Goal: Task Accomplishment & Management: Manage account settings

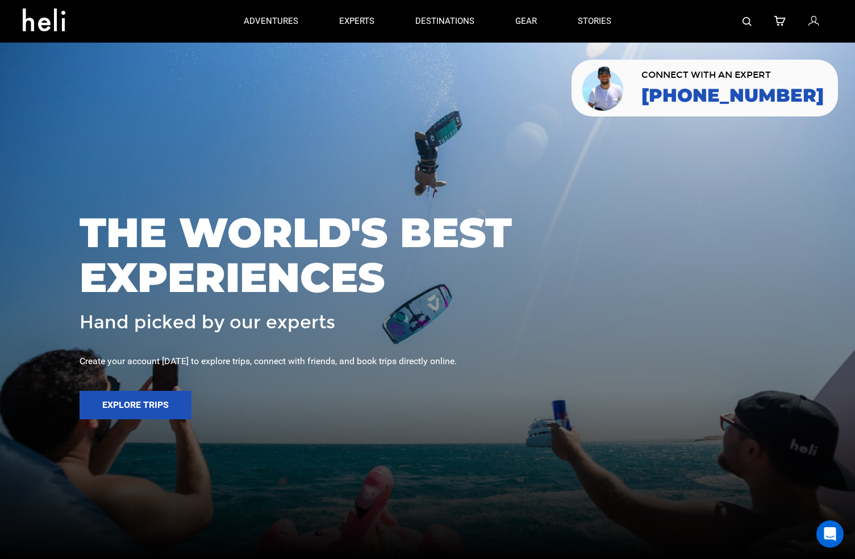
click at [594, 18] on icon at bounding box center [814, 21] width 10 height 15
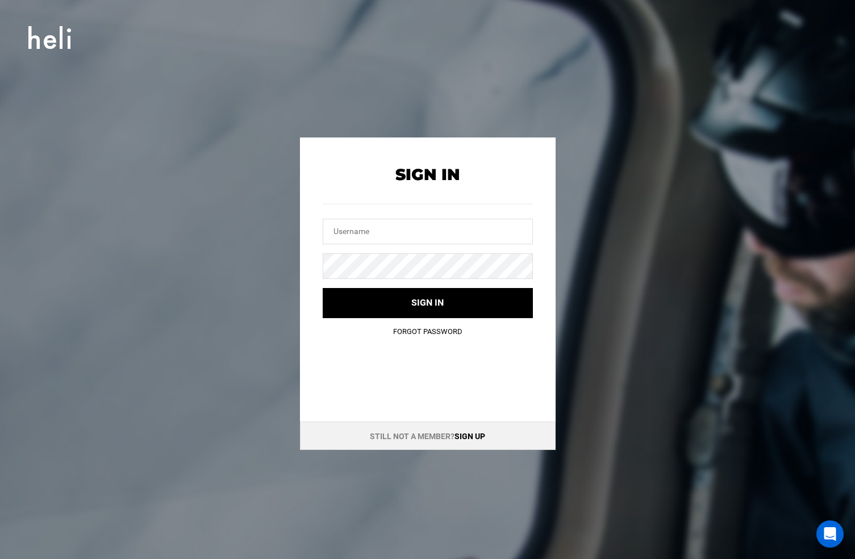
click at [463, 439] on link "Sign up" at bounding box center [470, 436] width 31 height 9
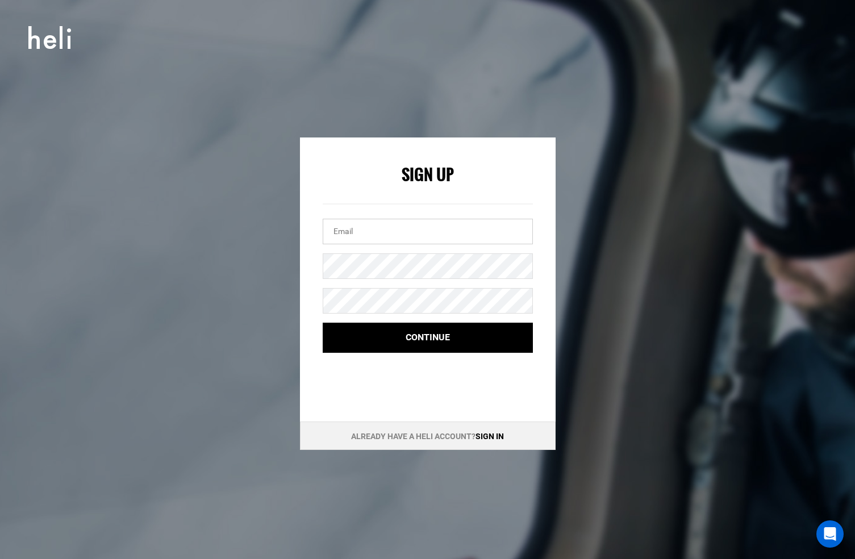
click at [437, 243] on input "email" at bounding box center [428, 232] width 210 height 26
type input "[PERSON_NAME][EMAIL_ADDRESS][PERSON_NAME][PERSON_NAME][DOMAIN_NAME]"
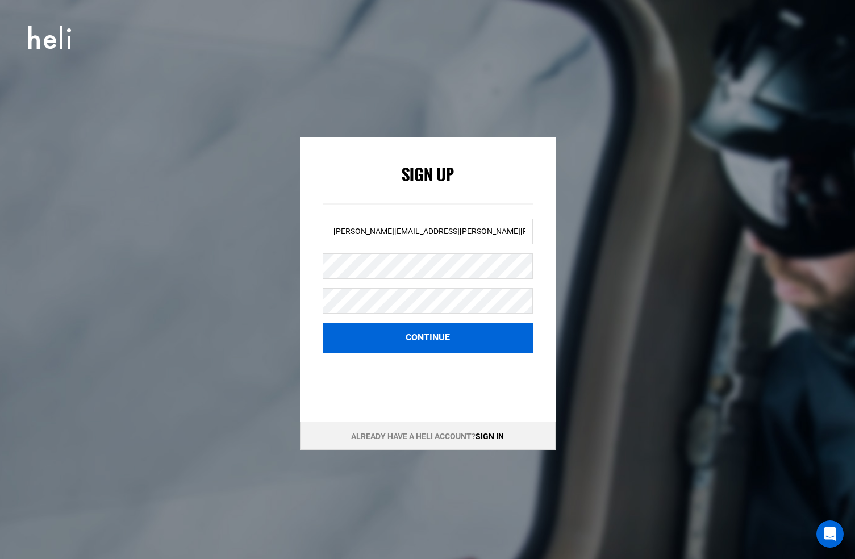
click at [399, 326] on button "Continue" at bounding box center [428, 338] width 210 height 30
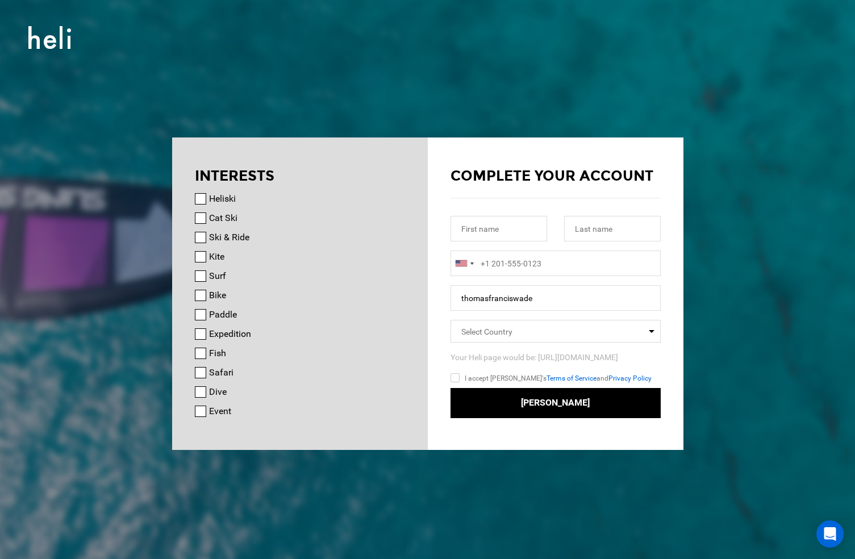
click at [203, 200] on input "Heliski" at bounding box center [200, 198] width 11 height 11
checkbox input "true"
click at [201, 214] on input "Cat Ski" at bounding box center [200, 218] width 11 height 11
checkbox input "true"
click at [195, 235] on input "Ski & Ride" at bounding box center [200, 237] width 11 height 11
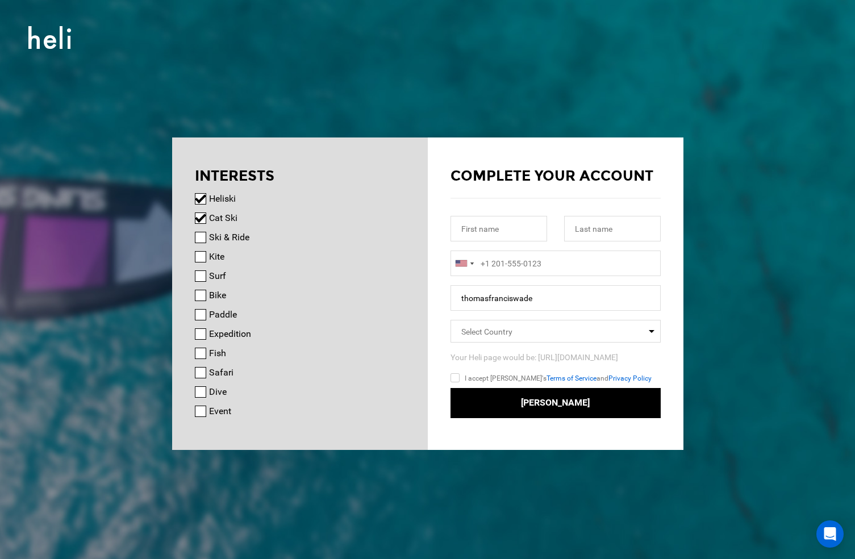
checkbox input "true"
click at [200, 270] on div "Surf" at bounding box center [300, 276] width 210 height 14
click at [197, 274] on input "Surf" at bounding box center [200, 275] width 11 height 11
checkbox input "true"
click at [195, 308] on div "Paddle" at bounding box center [300, 315] width 210 height 14
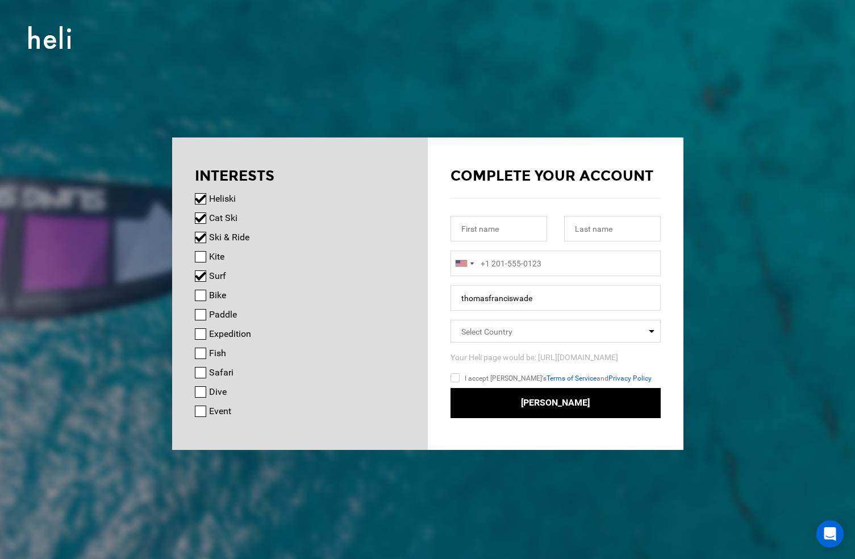
click at [201, 329] on input "Expedition" at bounding box center [200, 333] width 11 height 11
checkbox input "true"
click at [203, 315] on input "Paddle" at bounding box center [200, 314] width 11 height 11
checkbox input "true"
click at [198, 347] on div "Fish" at bounding box center [300, 354] width 210 height 14
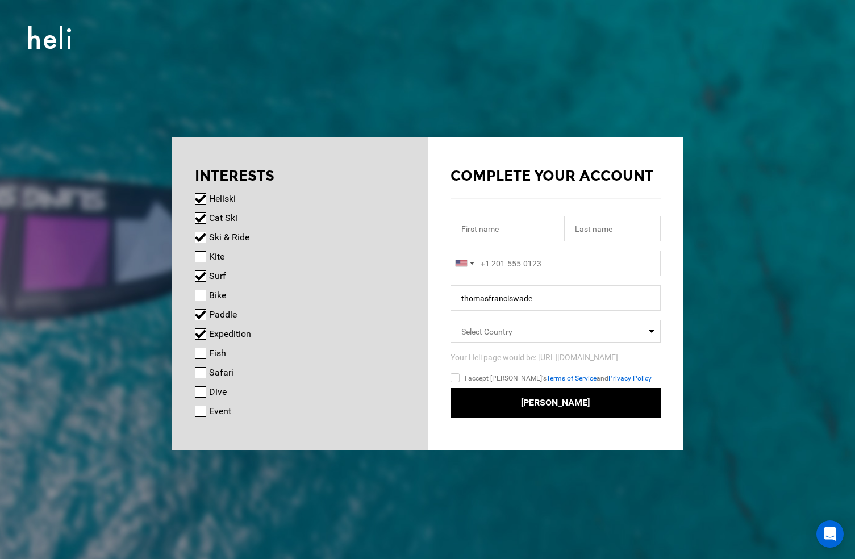
click at [205, 357] on input "Fish" at bounding box center [200, 353] width 11 height 11
checkbox input "true"
click at [530, 244] on div at bounding box center [555, 218] width 227 height 64
type input "[PERSON_NAME]"
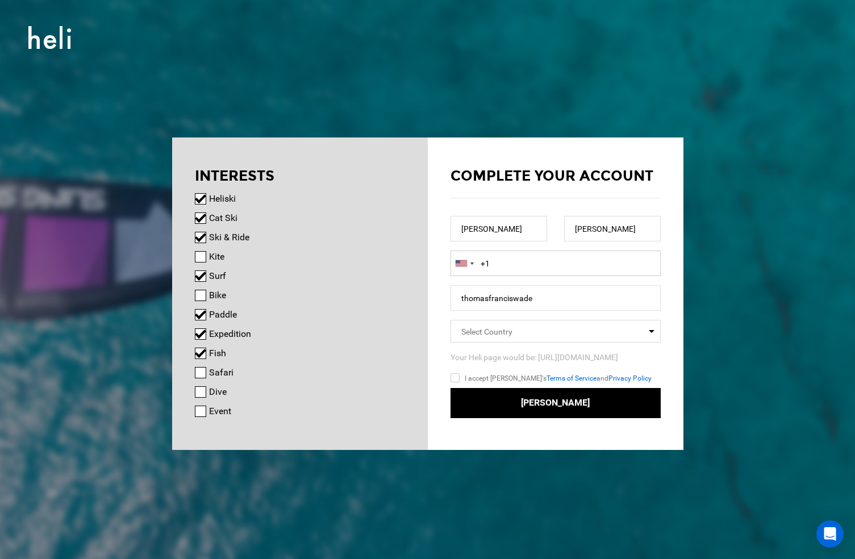
click at [494, 252] on form "Complete your account [PERSON_NAME] [GEOGRAPHIC_DATA] +1 [GEOGRAPHIC_DATA] (‫[G…" at bounding box center [556, 292] width 210 height 252
click at [496, 263] on input "+1" at bounding box center [556, 264] width 210 height 26
type input "[PHONE_NUMBER]"
click at [567, 303] on input "thomasfranciswade" at bounding box center [556, 298] width 210 height 26
drag, startPoint x: 575, startPoint y: 305, endPoint x: 435, endPoint y: 294, distance: 140.2
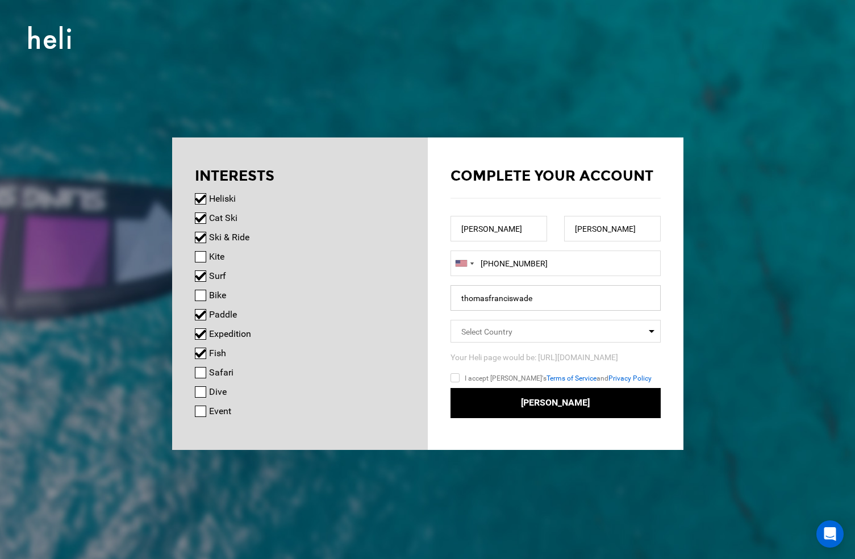
click at [435, 294] on div "Complete your account [PERSON_NAME] [GEOGRAPHIC_DATA] +1 [GEOGRAPHIC_DATA] (‫[G…" at bounding box center [556, 284] width 256 height 292
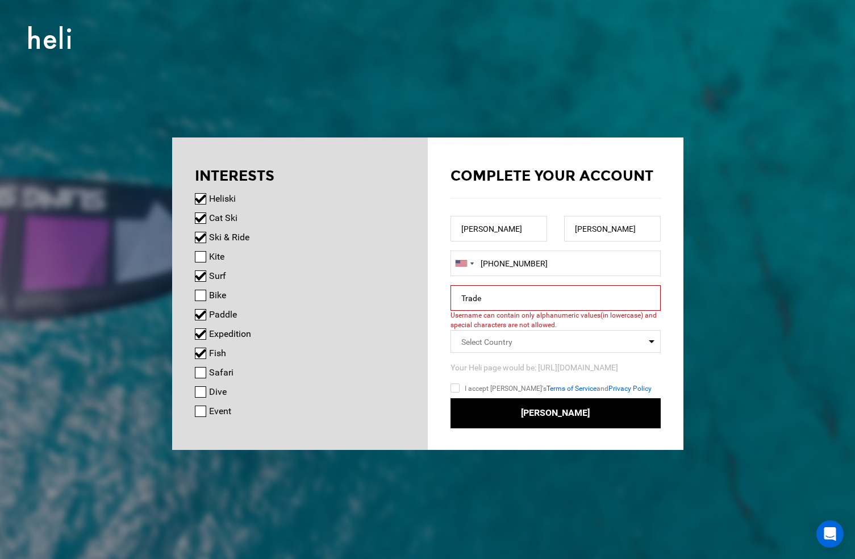
drag, startPoint x: 505, startPoint y: 307, endPoint x: 553, endPoint y: 318, distance: 50.1
click at [553, 318] on span "Username can contain only alphanumeric values(in lowercase) and special charact…" at bounding box center [556, 320] width 210 height 19
click at [453, 298] on input "Trade" at bounding box center [556, 298] width 210 height 26
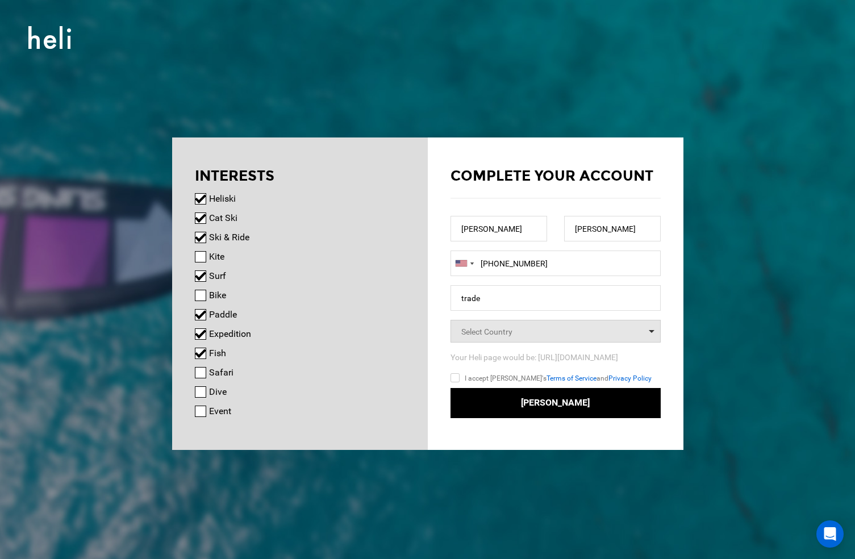
drag, startPoint x: 484, startPoint y: 317, endPoint x: 497, endPoint y: 323, distance: 14.7
click at [497, 323] on span "Select Country" at bounding box center [556, 331] width 210 height 23
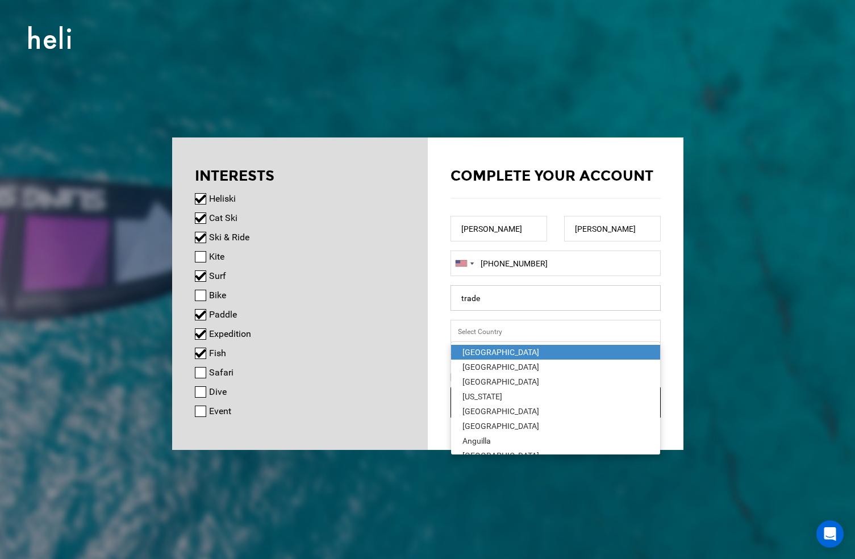
drag, startPoint x: 483, startPoint y: 308, endPoint x: 443, endPoint y: 303, distance: 40.7
click at [443, 303] on div "Complete your account [PERSON_NAME] [GEOGRAPHIC_DATA] +1 [GEOGRAPHIC_DATA] (‫[G…" at bounding box center [556, 284] width 256 height 292
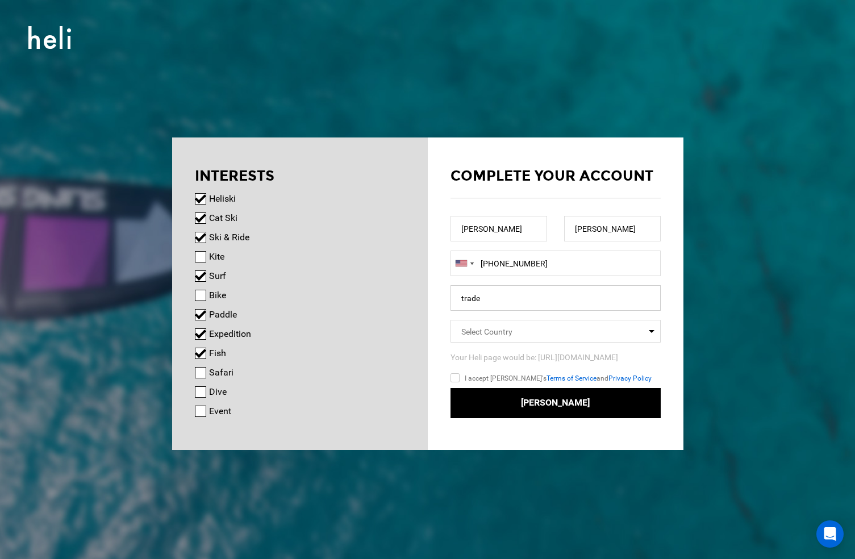
drag, startPoint x: 477, startPoint y: 302, endPoint x: 493, endPoint y: 302, distance: 15.3
click at [493, 302] on input "trade" at bounding box center [556, 298] width 210 height 26
type input "twade"
click at [515, 326] on span "Select Country" at bounding box center [556, 331] width 210 height 23
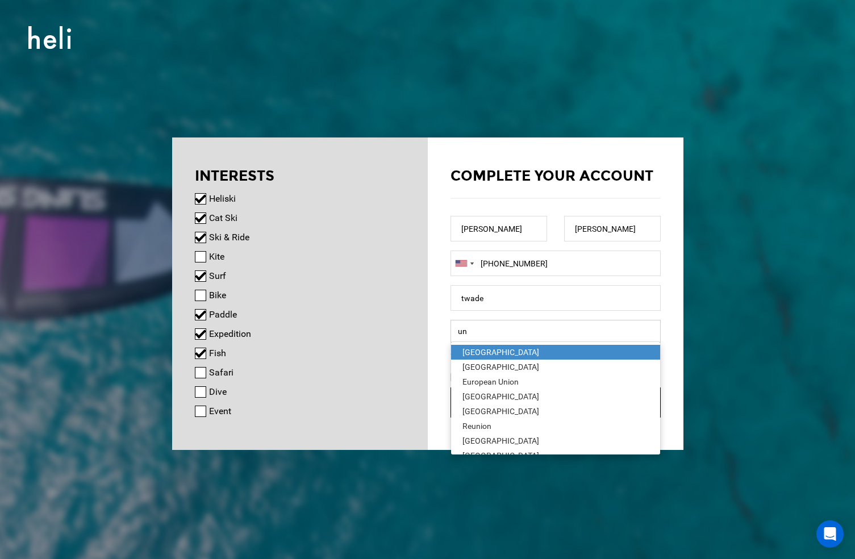
type input "uni"
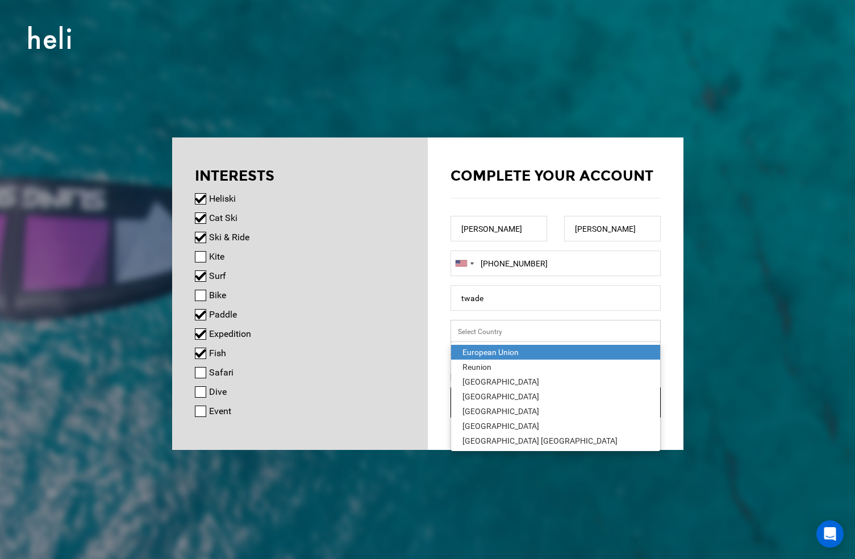
type input "[GEOGRAPHIC_DATA]"
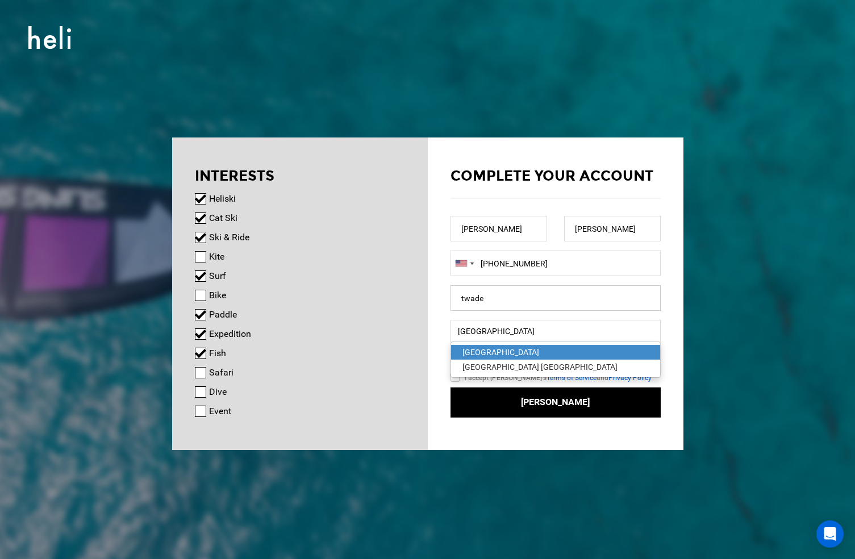
click at [536, 306] on input "twade" at bounding box center [556, 298] width 210 height 26
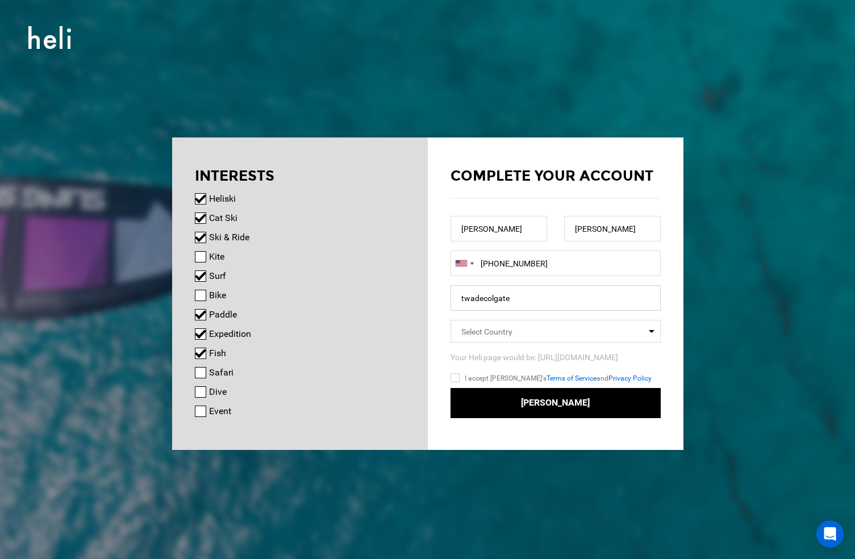
type input "twadecolgate"
click at [464, 376] on input "I accept [PERSON_NAME]'s Terms of Service and Privacy Policy" at bounding box center [472, 380] width 42 height 16
checkbox input "true"
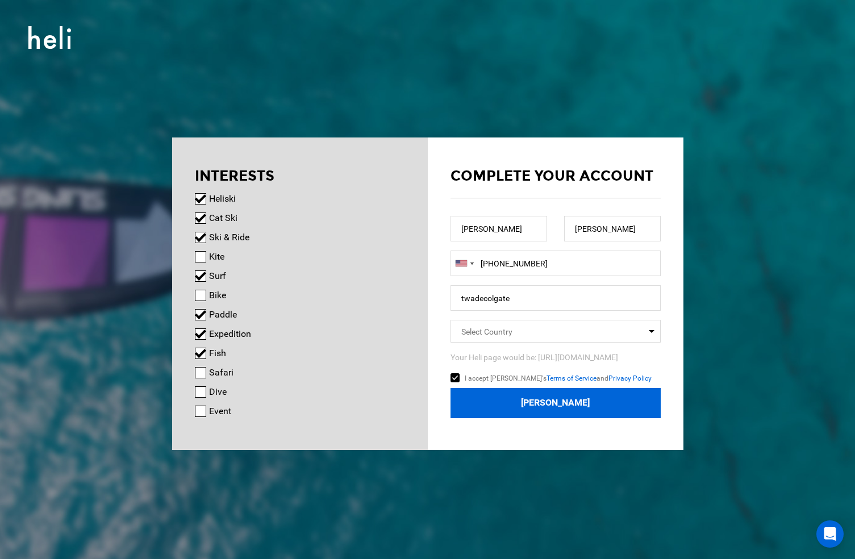
click at [499, 392] on button "[PERSON_NAME]" at bounding box center [556, 403] width 210 height 30
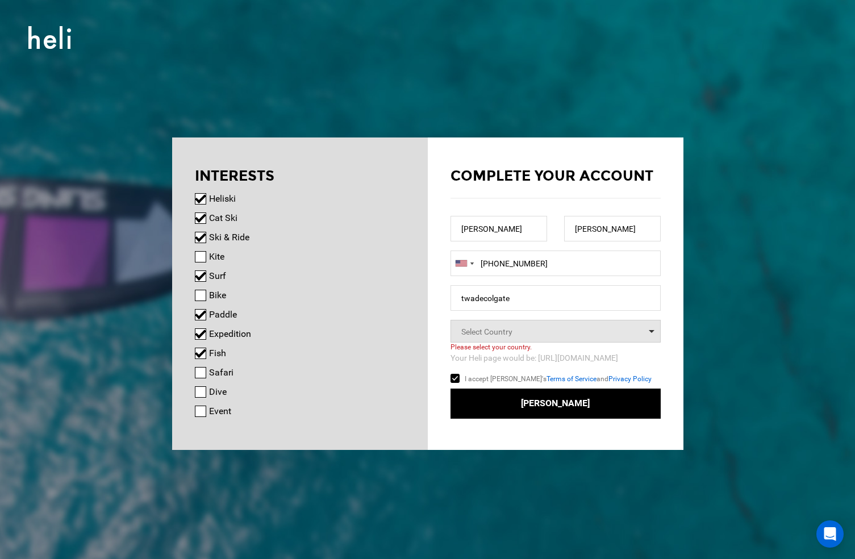
click at [557, 339] on span "Select Country" at bounding box center [556, 331] width 210 height 23
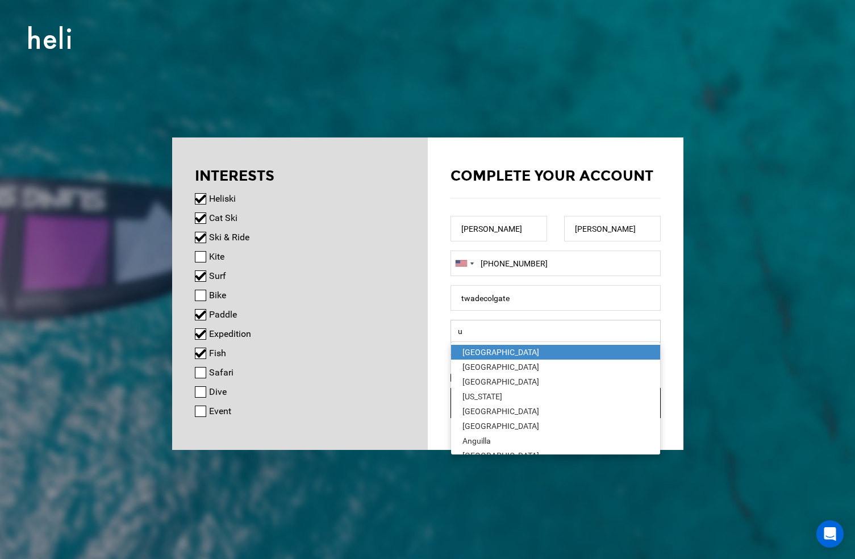
type input "un"
type input "[GEOGRAPHIC_DATA]"
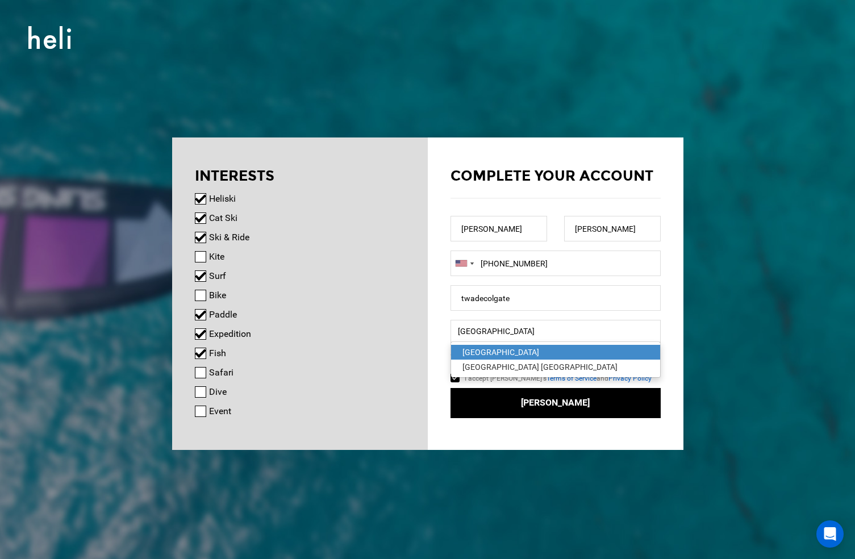
click at [565, 425] on div "Complete your account [PERSON_NAME] [GEOGRAPHIC_DATA] +1 [GEOGRAPHIC_DATA] (‫[G…" at bounding box center [556, 284] width 256 height 292
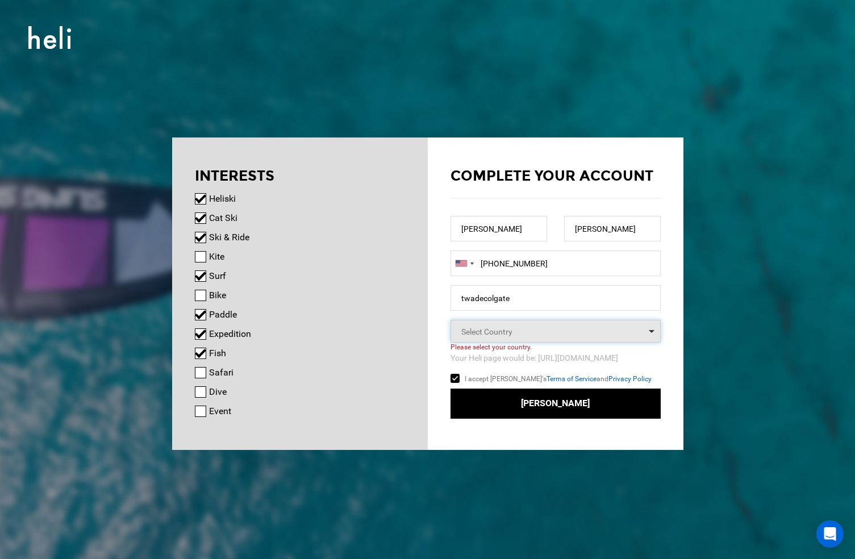
click at [586, 336] on span "Select Country" at bounding box center [556, 331] width 210 height 23
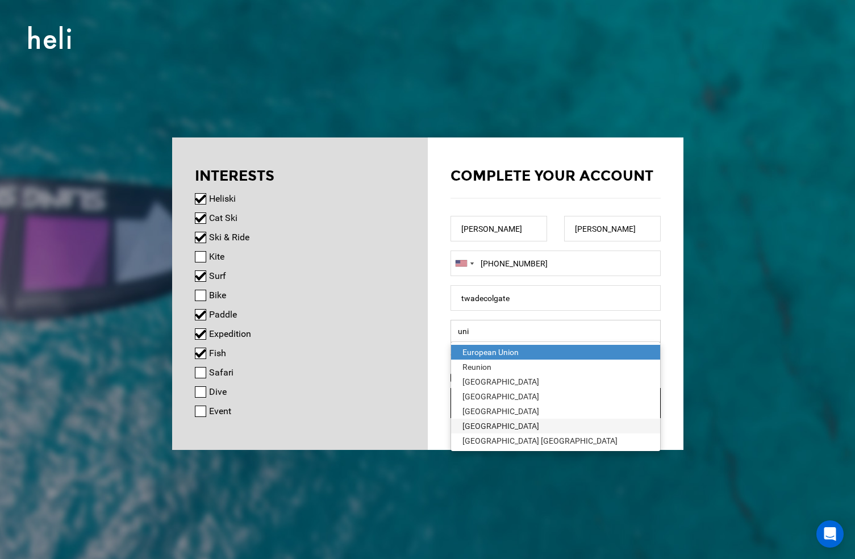
type input "uni"
click at [505, 424] on div "[GEOGRAPHIC_DATA]" at bounding box center [556, 426] width 186 height 11
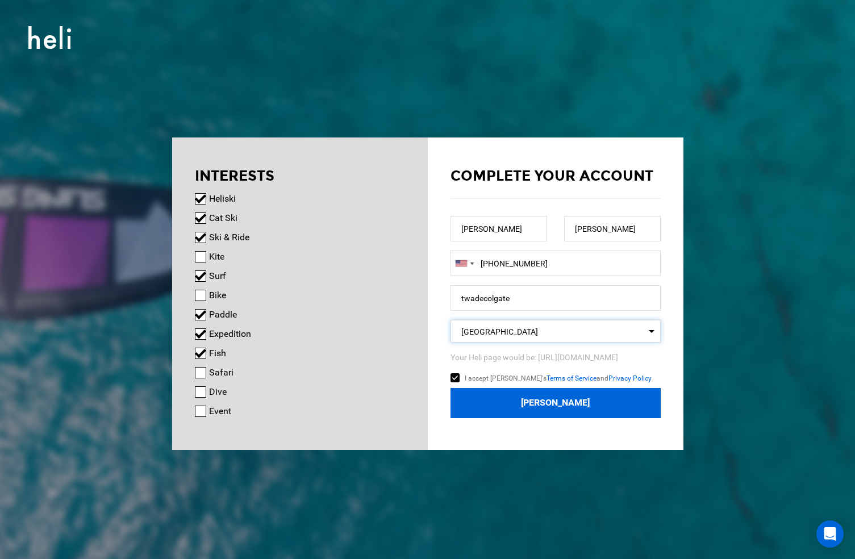
click at [535, 409] on button "[PERSON_NAME]" at bounding box center [556, 403] width 210 height 30
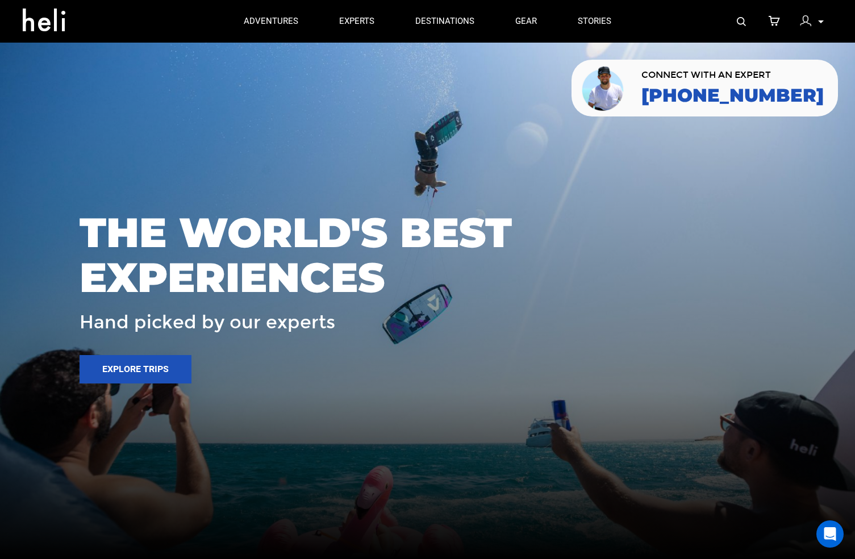
click at [594, 19] on p at bounding box center [820, 21] width 7 height 13
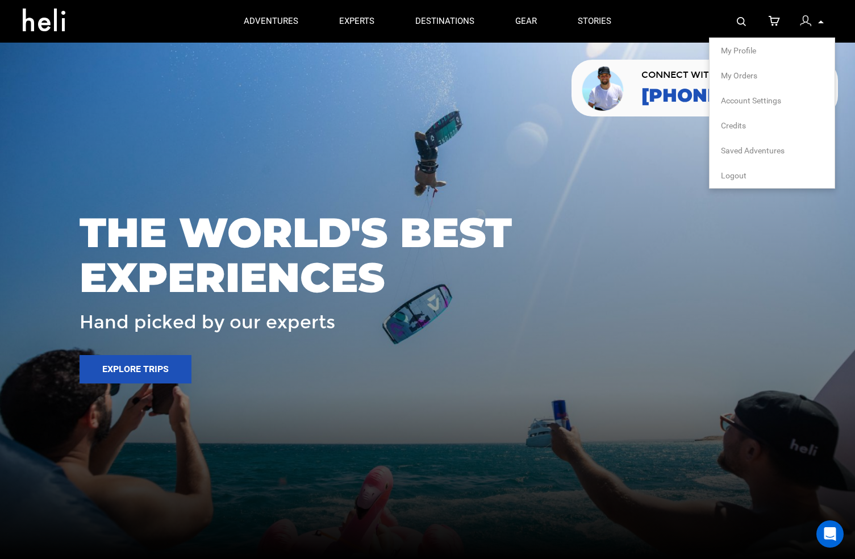
scroll to position [4, 0]
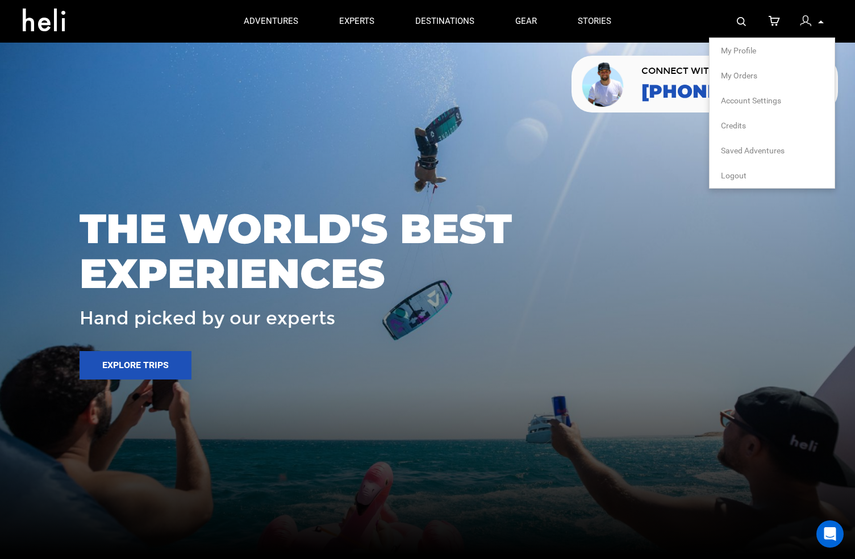
click at [594, 97] on span "Account Settings" at bounding box center [751, 100] width 60 height 9
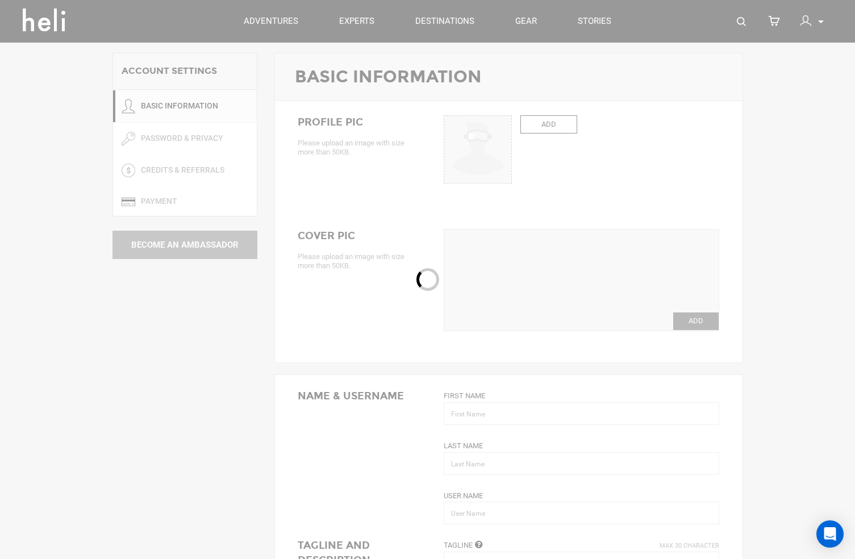
type input "[PERSON_NAME]"
type input "twadecolgate"
type input "[PERSON_NAME][EMAIL_ADDRESS][PERSON_NAME][PERSON_NAME][DOMAIN_NAME]"
type input "[PHONE_NUMBER]"
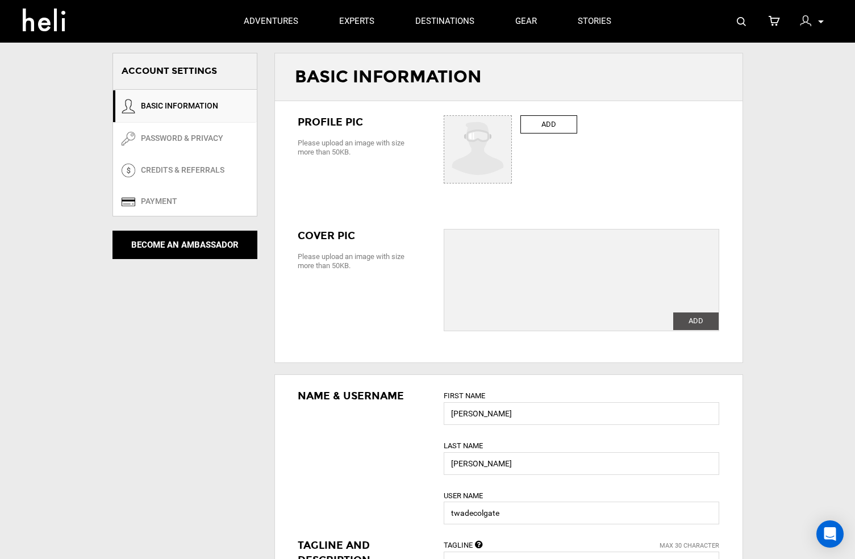
click at [538, 125] on label "ADD" at bounding box center [549, 124] width 57 height 19
click at [513, 125] on input "ADD" at bounding box center [478, 150] width 68 height 68
click at [543, 135] on div "ADD ADD Change Sorry this image is too small. Please upload an image with size …" at bounding box center [581, 152] width 293 height 74
click at [544, 130] on label "ADD" at bounding box center [549, 124] width 57 height 19
click at [513, 130] on input "ADD" at bounding box center [478, 150] width 68 height 68
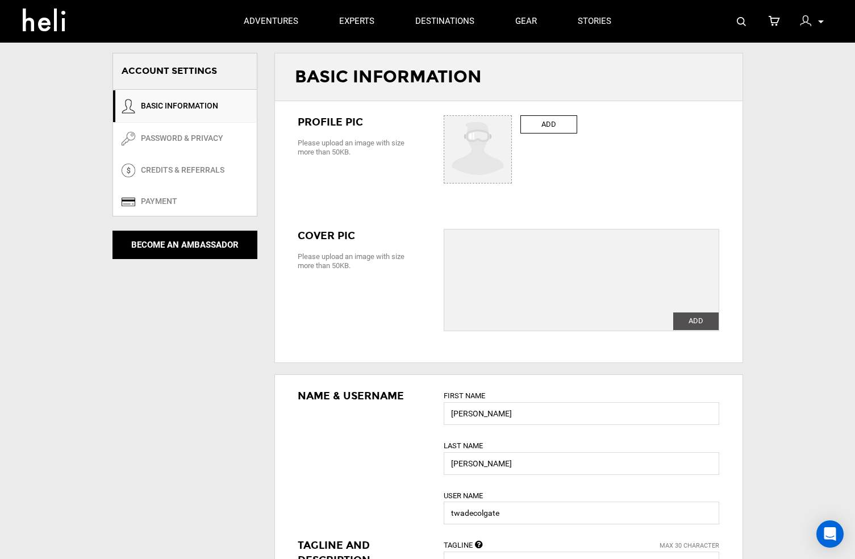
click at [594, 1] on div "adventures experts destinations gear stories" at bounding box center [427, 21] width 409 height 43
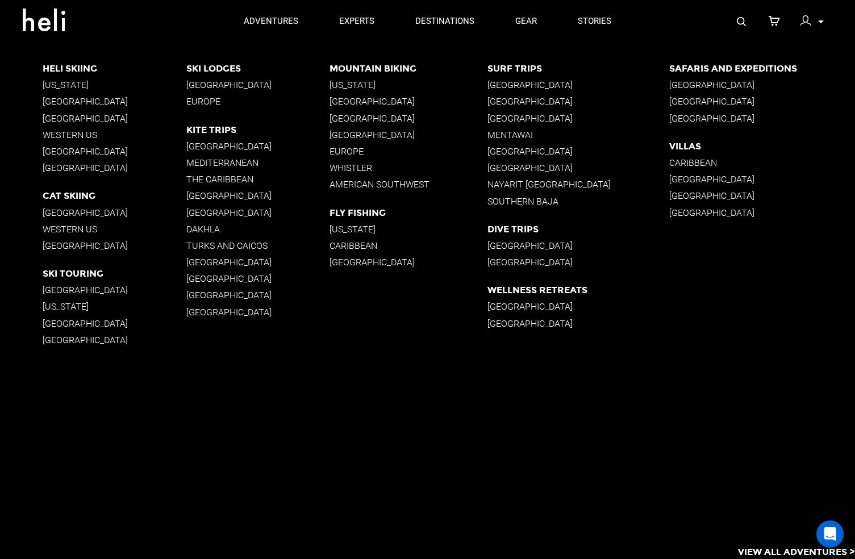
click at [404, 1] on div "adventures experts destinations gear stories" at bounding box center [427, 21] width 409 height 43
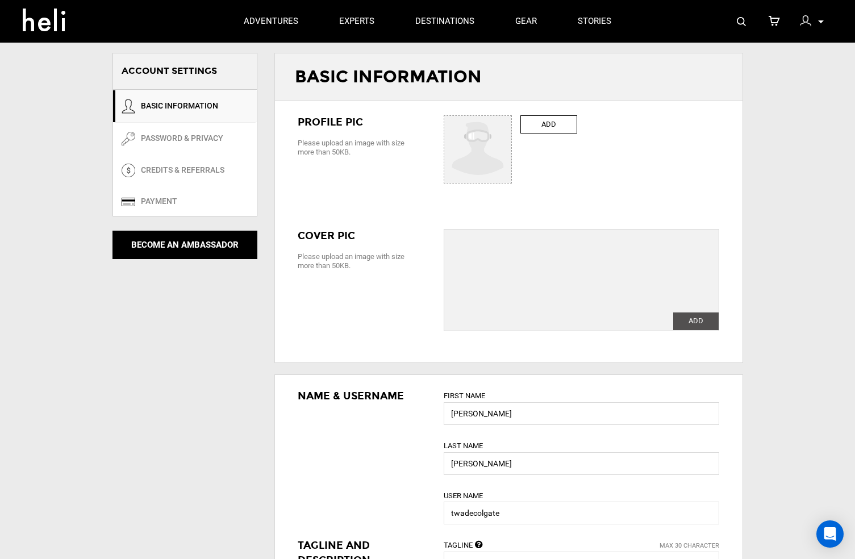
click at [404, 1] on div "adventures experts destinations gear stories" at bounding box center [427, 21] width 409 height 43
click at [367, 1] on link "experts" at bounding box center [356, 21] width 35 height 43
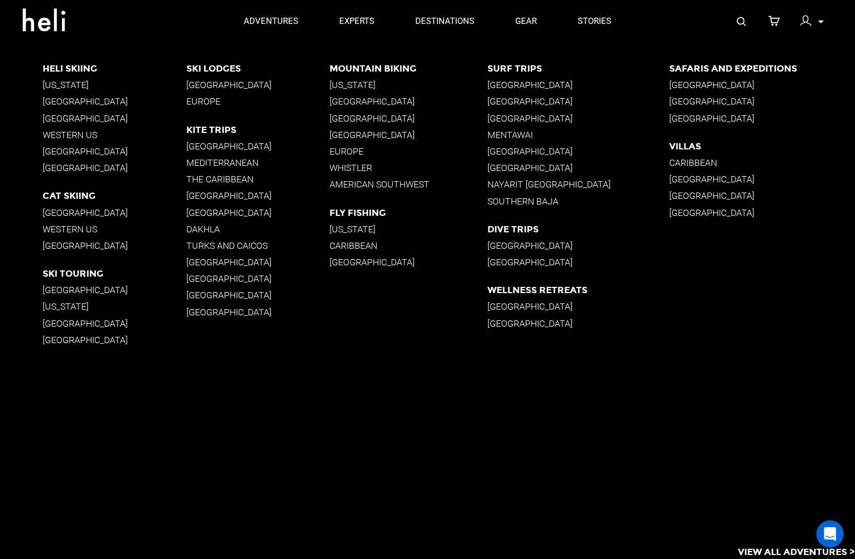
click at [594, 213] on div "Heli Skiing [US_STATE] [GEOGRAPHIC_DATA] [GEOGRAPHIC_DATA] Western [GEOGRAPHIC_…" at bounding box center [449, 223] width 813 height 361
click at [510, 419] on app-destinations-list "Heli Skiing [US_STATE] [GEOGRAPHIC_DATA] [GEOGRAPHIC_DATA] Western [GEOGRAPHIC_…" at bounding box center [427, 301] width 855 height 517
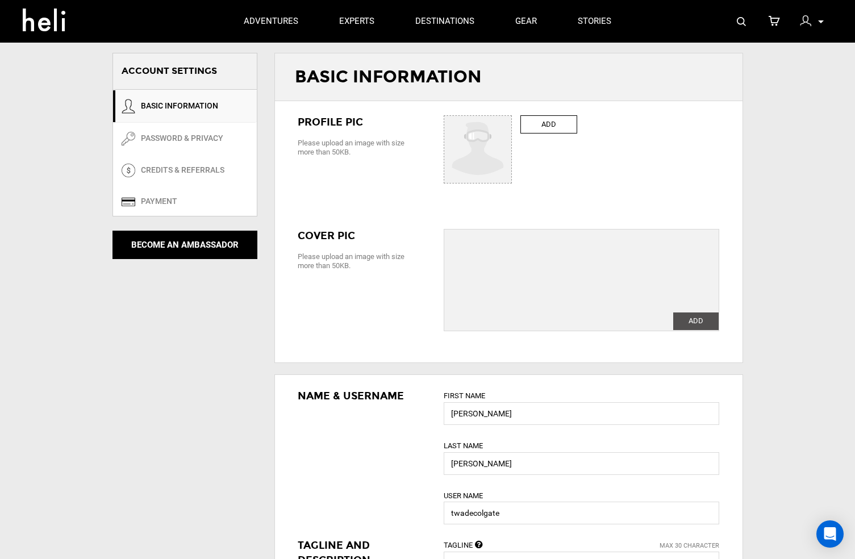
click at [563, 131] on label "ADD" at bounding box center [549, 124] width 57 height 19
click at [513, 131] on input "ADD" at bounding box center [478, 150] width 68 height 68
click at [550, 132] on label "ADD" at bounding box center [549, 124] width 57 height 19
click at [513, 132] on input "ADD" at bounding box center [478, 150] width 68 height 68
click at [548, 126] on label "ADD" at bounding box center [549, 124] width 57 height 19
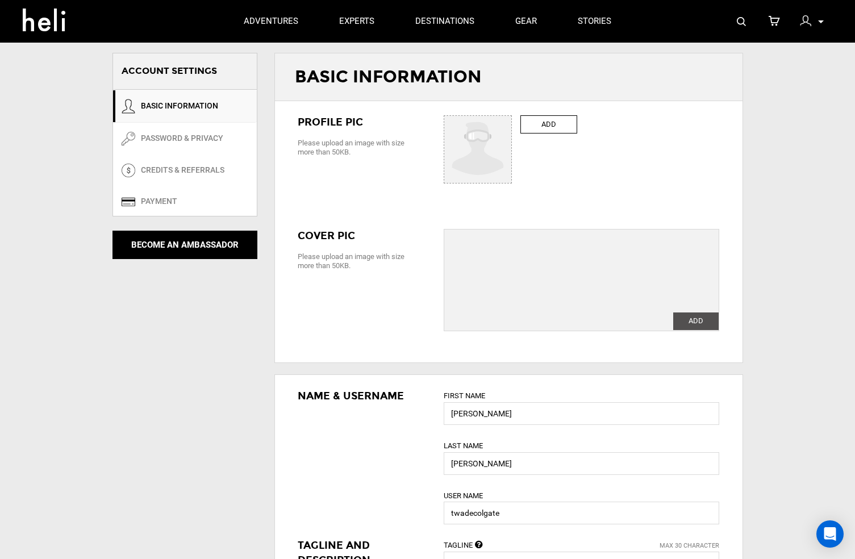
click at [513, 126] on input "ADD" at bounding box center [478, 150] width 68 height 68
click at [557, 131] on label "ADD" at bounding box center [549, 124] width 57 height 19
click at [513, 131] on input "ADD" at bounding box center [478, 150] width 68 height 68
click at [489, 168] on input "ADD" at bounding box center [478, 150] width 68 height 68
click at [594, 328] on label "ADD" at bounding box center [695, 322] width 45 height 18
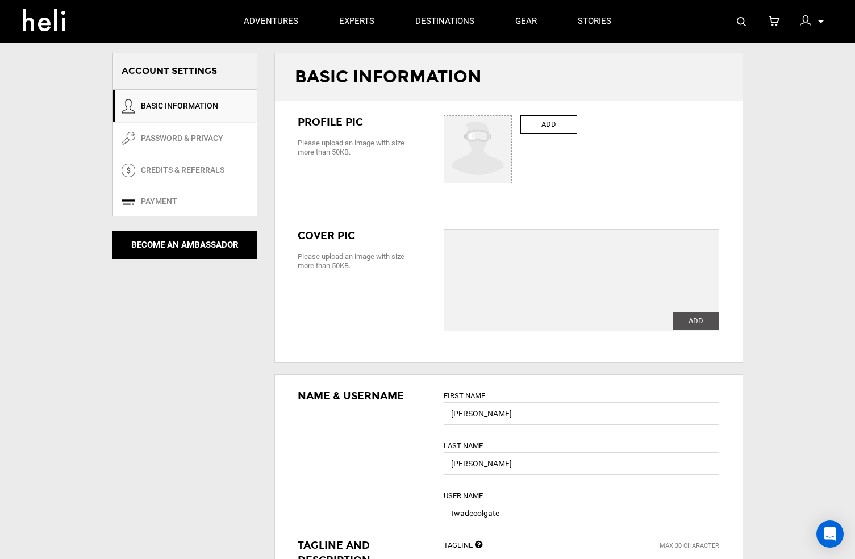
click at [594, 328] on input "ADD" at bounding box center [695, 322] width 45 height 18
type input "C:\fakepath\IMG_3262.jpg"
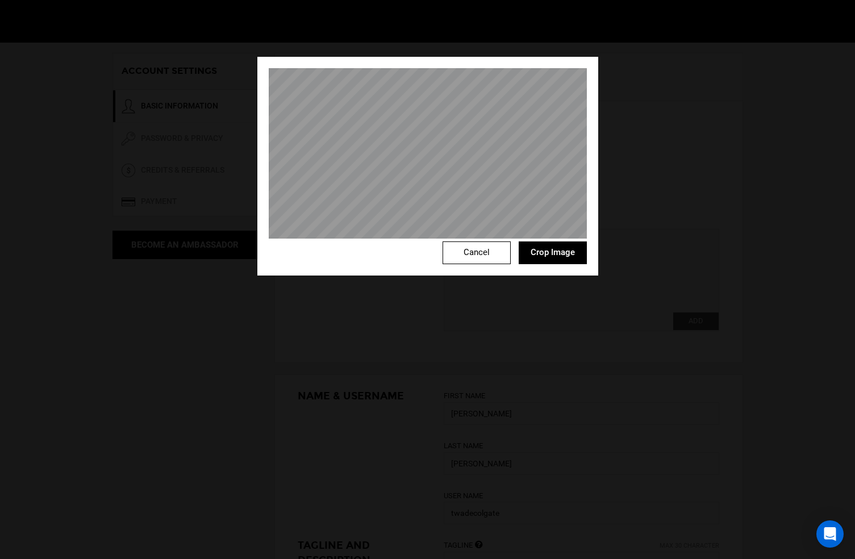
click at [515, 245] on div "Cancel Crop Image" at bounding box center [427, 166] width 341 height 219
click at [536, 251] on button "Crop Image" at bounding box center [553, 253] width 68 height 23
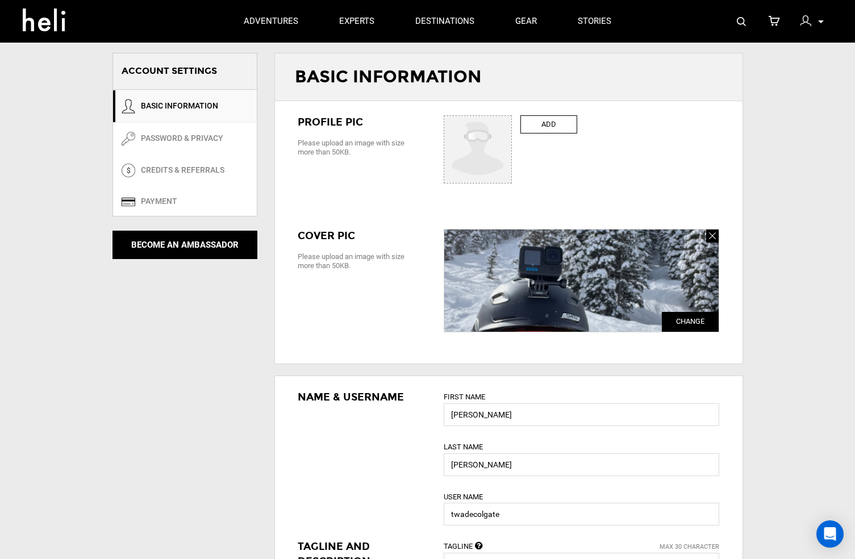
click at [594, 324] on span "Change" at bounding box center [690, 322] width 57 height 20
click at [594, 324] on input "ADD" at bounding box center [695, 323] width 45 height 18
click at [557, 130] on label "ADD" at bounding box center [549, 124] width 57 height 19
click at [513, 130] on input "ADD" at bounding box center [478, 150] width 68 height 68
click at [543, 126] on label "ADD" at bounding box center [549, 124] width 57 height 19
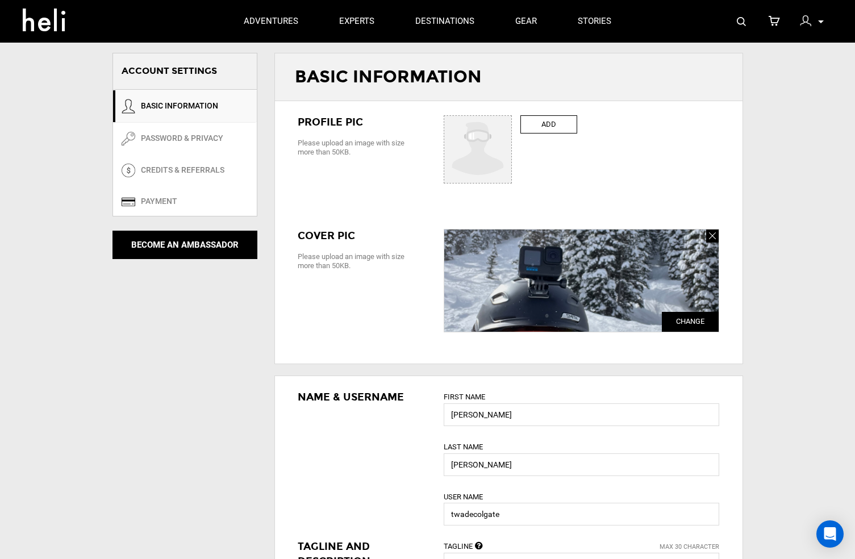
click at [513, 126] on input "ADD" at bounding box center [478, 150] width 68 height 68
click at [594, 324] on span "Change" at bounding box center [690, 322] width 57 height 20
click at [594, 324] on input "ADD" at bounding box center [695, 323] width 45 height 18
click at [594, 324] on span "Change" at bounding box center [690, 322] width 57 height 20
click at [594, 324] on input "ADD" at bounding box center [695, 323] width 45 height 18
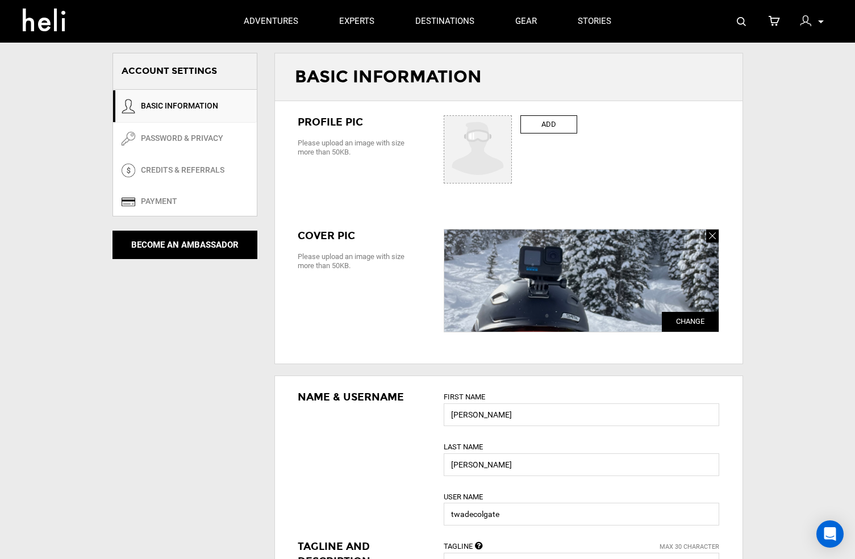
type input "C:\fakepath\tempImager97zLb.jpg"
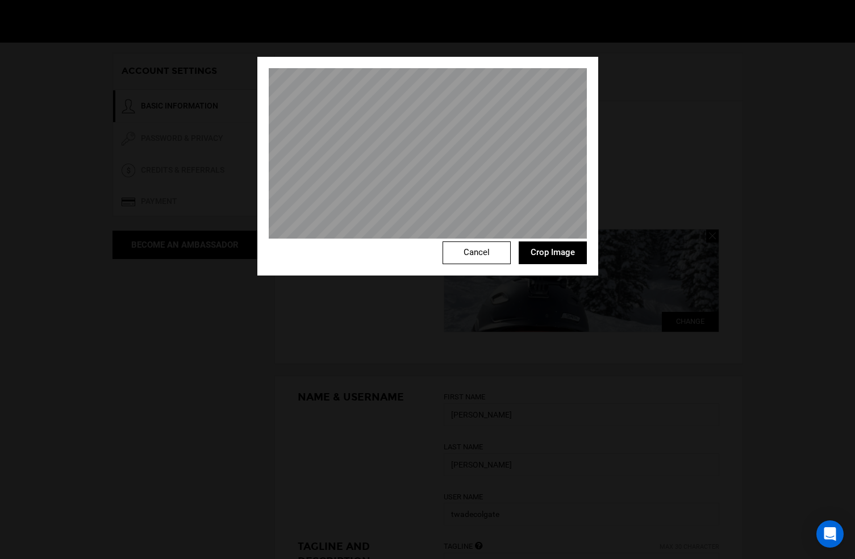
click at [267, 213] on div "Cancel Crop Image" at bounding box center [427, 166] width 341 height 219
click at [555, 253] on button "Crop Image" at bounding box center [553, 253] width 68 height 23
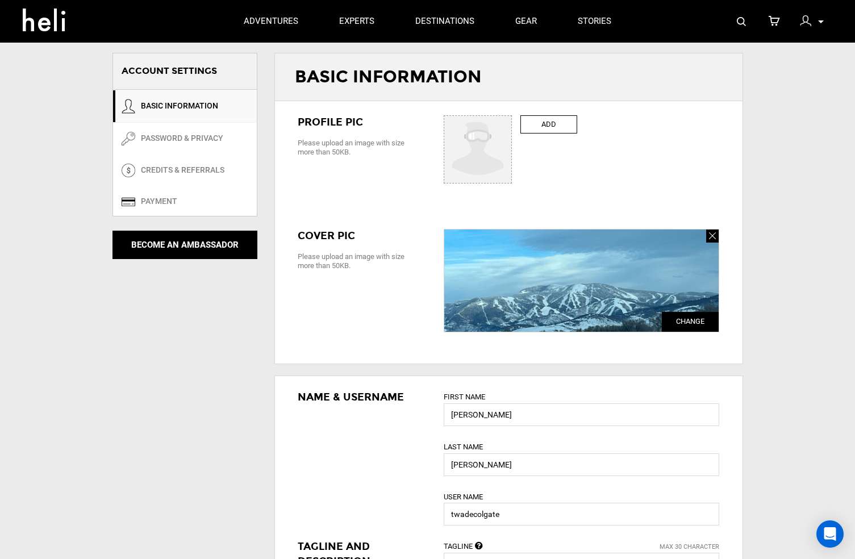
click at [560, 133] on div "ADD ADD Change Sorry this image is too small. Please upload an image with size …" at bounding box center [581, 152] width 293 height 74
click at [557, 127] on label "ADD" at bounding box center [549, 124] width 57 height 19
click at [513, 127] on input "ADD" at bounding box center [478, 150] width 68 height 68
click at [563, 126] on label "ADD" at bounding box center [549, 124] width 57 height 19
click at [513, 126] on input "ADD" at bounding box center [478, 150] width 68 height 68
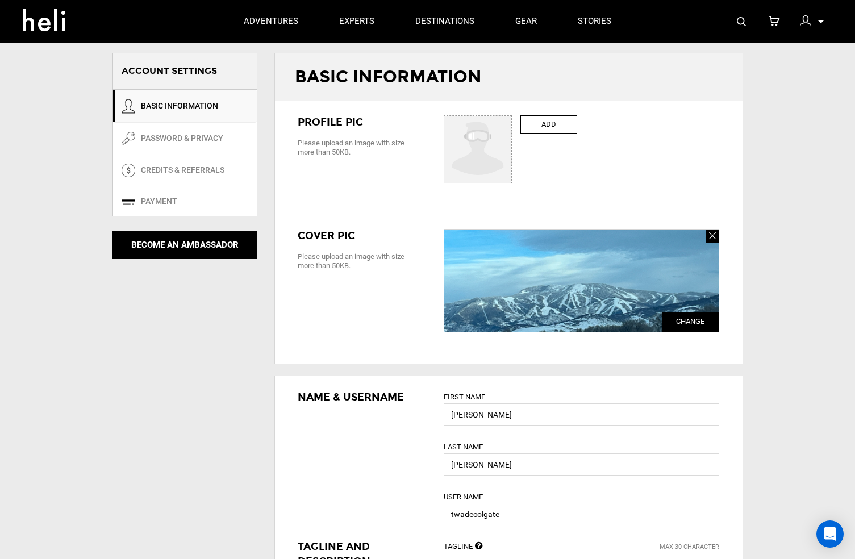
click at [385, 176] on div "Profile PIC Please upload an image with size more than 50KB. ADD ADD Change Sor…" at bounding box center [509, 152] width 468 height 102
click at [541, 126] on label "ADD" at bounding box center [549, 124] width 57 height 19
click at [513, 126] on input "ADD" at bounding box center [478, 150] width 68 height 68
click at [550, 123] on label "ADD" at bounding box center [549, 124] width 57 height 19
click at [513, 123] on input "ADD" at bounding box center [478, 150] width 68 height 68
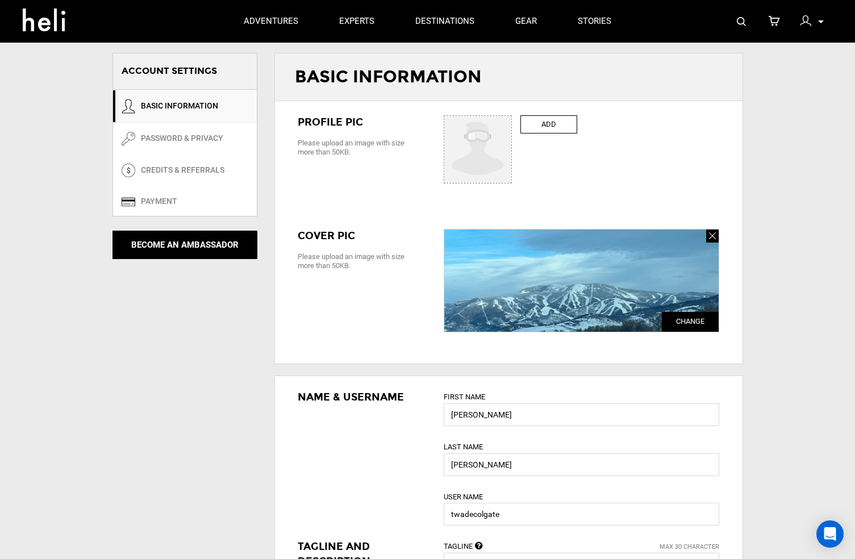
click at [548, 117] on label "ADD" at bounding box center [549, 124] width 57 height 19
click at [513, 117] on input "ADD" at bounding box center [478, 150] width 68 height 68
type input "C:\fakepath\IMG_6328.jpeg"
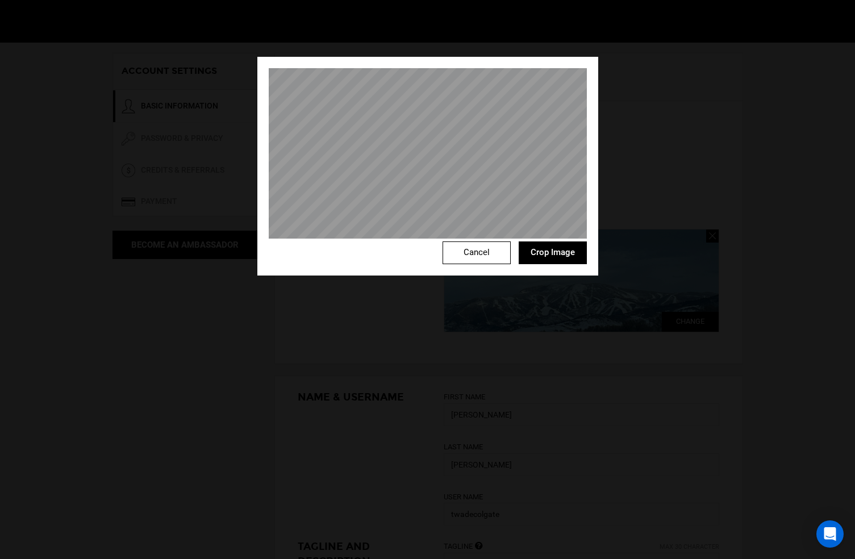
click at [549, 254] on button "Crop Image" at bounding box center [553, 253] width 68 height 23
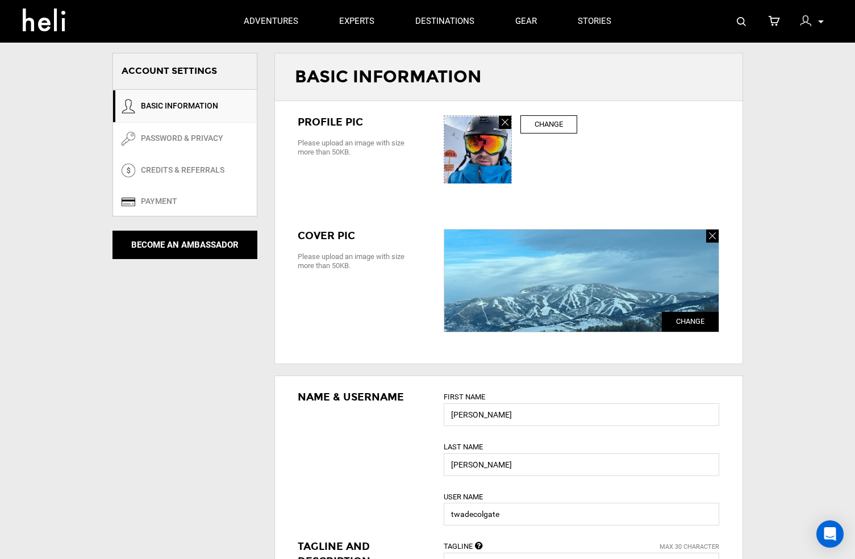
click at [565, 127] on label "Change" at bounding box center [549, 124] width 57 height 19
click at [513, 127] on input "ADD" at bounding box center [478, 150] width 68 height 68
type input "C:\fakepath\IMG_6328.jpeg"
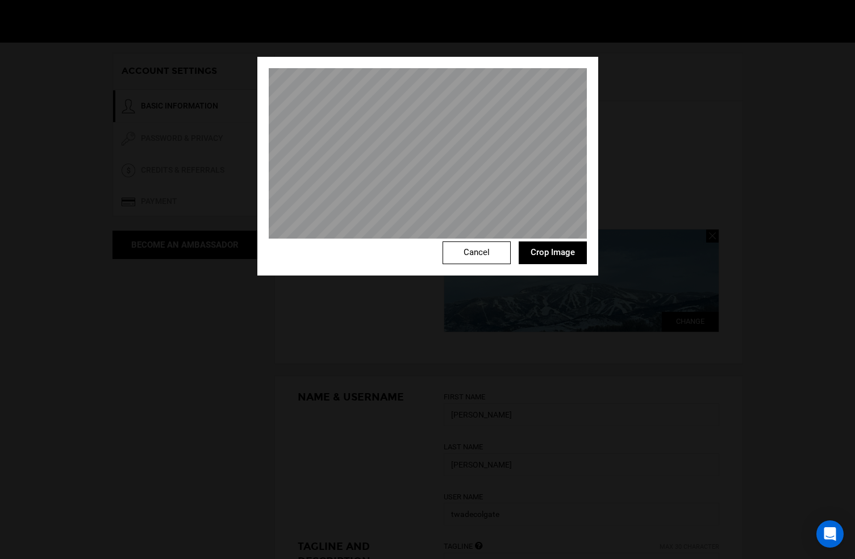
click at [494, 61] on div "Cancel Crop Image" at bounding box center [427, 166] width 341 height 219
click at [557, 253] on button "Crop Image" at bounding box center [553, 253] width 68 height 23
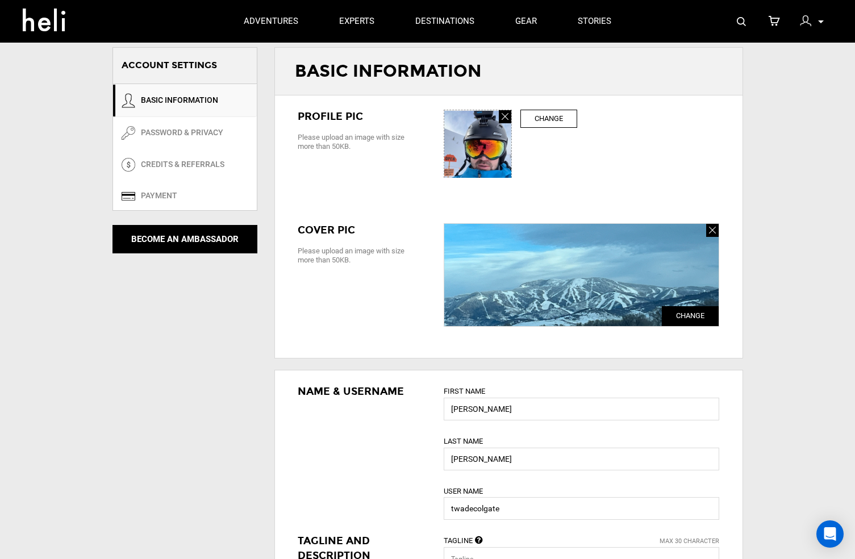
scroll to position [0, 0]
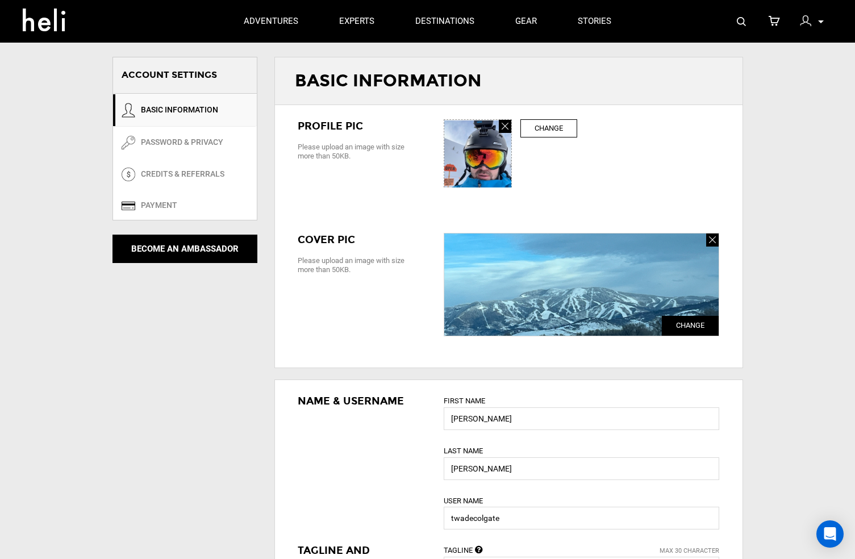
drag, startPoint x: 813, startPoint y: 303, endPoint x: 790, endPoint y: 365, distance: 65.3
click at [594, 365] on div "ACCOUNT SETTINGS ACCOUNT SETTINGS BASIC INFORMATION PASSWORD & PRIVACY CREDITS …" at bounding box center [427, 525] width 855 height 1051
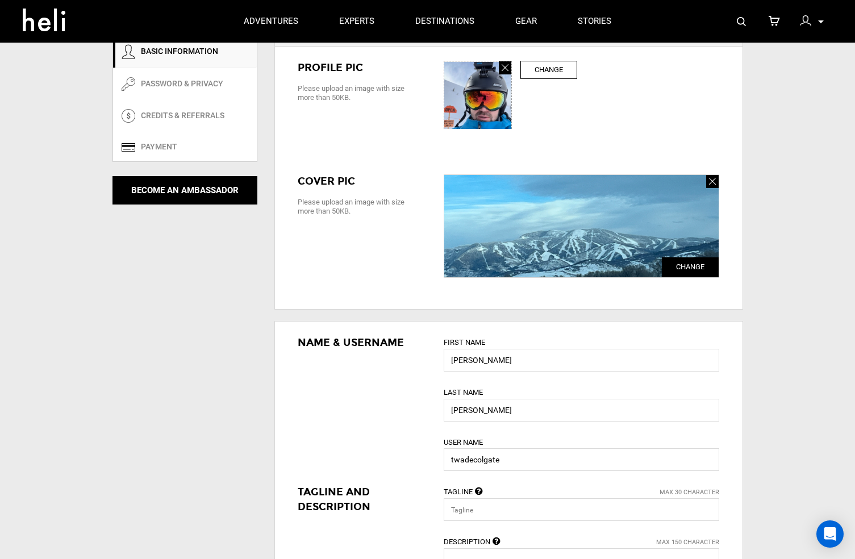
scroll to position [82, 0]
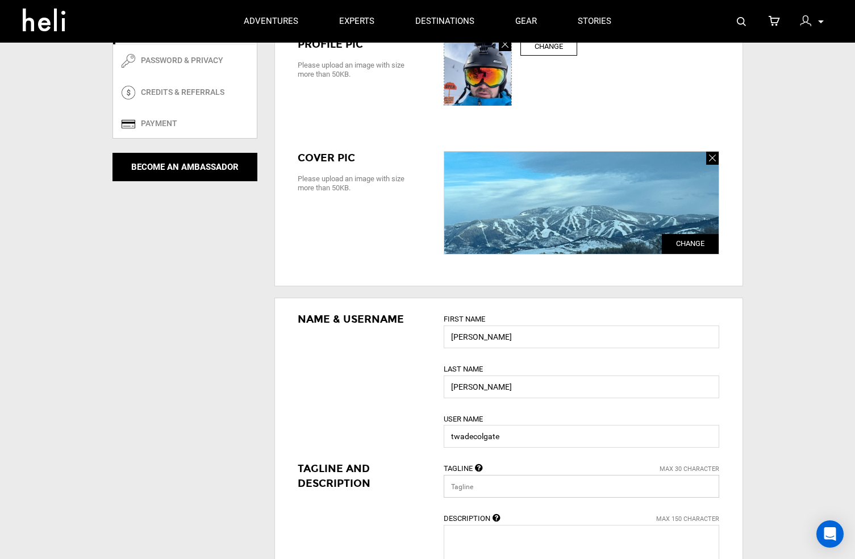
click at [536, 488] on input "text" at bounding box center [582, 486] width 276 height 23
type input "N"
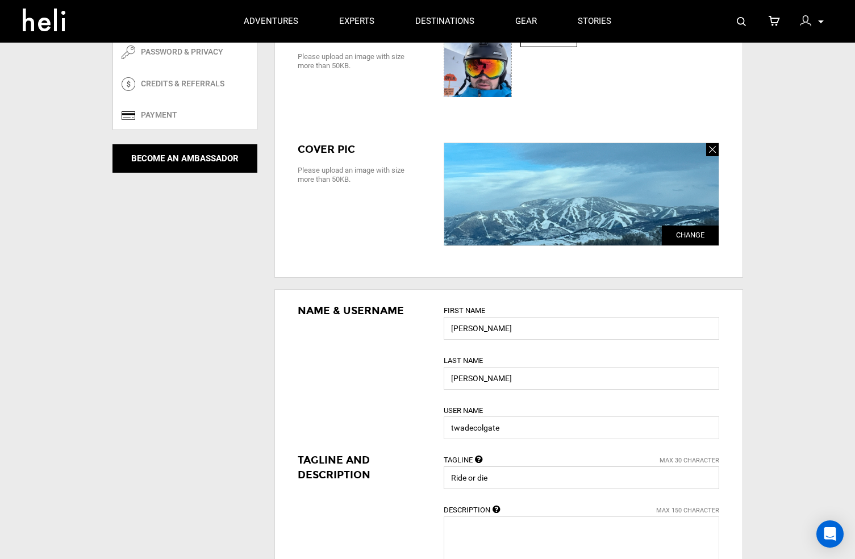
scroll to position [90, 1]
drag, startPoint x: 522, startPoint y: 477, endPoint x: 438, endPoint y: 471, distance: 84.9
click at [438, 471] on div "Tagline Max 30 Character Ride or die Description Max 150 Character" at bounding box center [581, 518] width 293 height 131
click at [543, 521] on textarea at bounding box center [582, 543] width 276 height 53
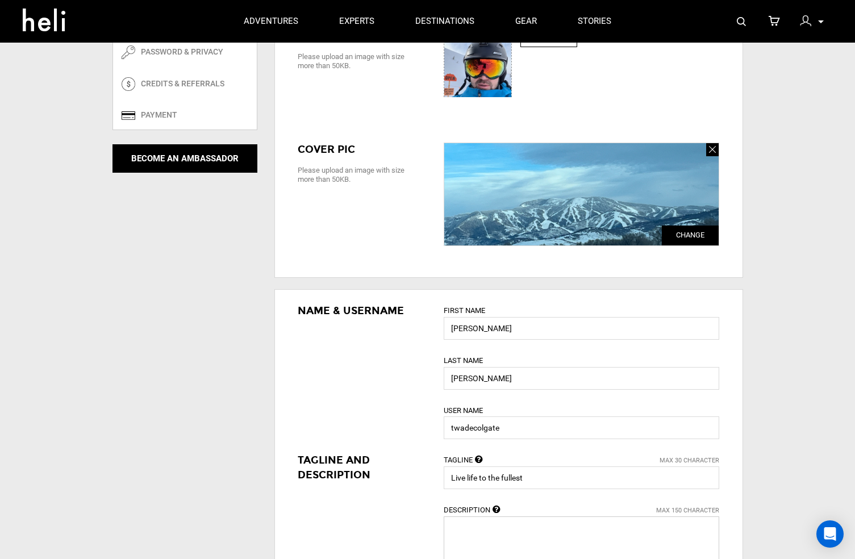
click at [539, 532] on textarea at bounding box center [582, 543] width 276 height 53
drag, startPoint x: 804, startPoint y: 481, endPoint x: 797, endPoint y: 513, distance: 32.0
click at [594, 513] on div "ACCOUNT SETTINGS ACCOUNT SETTINGS BASIC INFORMATION PASSWORD & PRIVACY CREDITS …" at bounding box center [427, 435] width 855 height 1051
drag, startPoint x: 796, startPoint y: 465, endPoint x: 798, endPoint y: 437, distance: 28.5
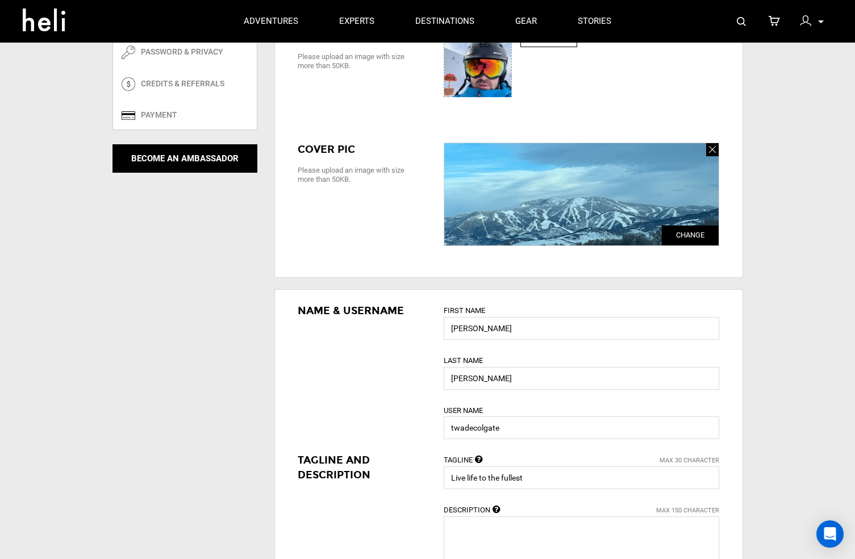
click at [594, 437] on div "ACCOUNT SETTINGS ACCOUNT SETTINGS BASIC INFORMATION PASSWORD & PRIVACY CREDITS …" at bounding box center [427, 435] width 855 height 1051
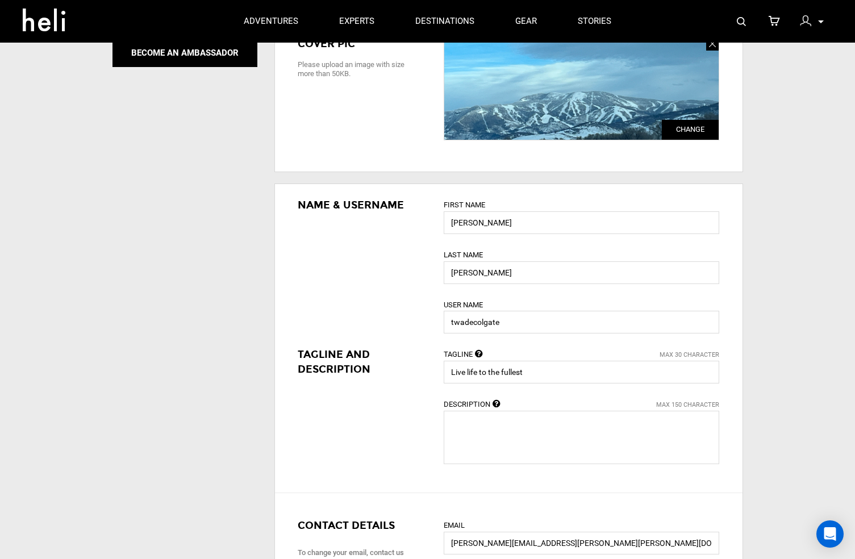
scroll to position [198, 0]
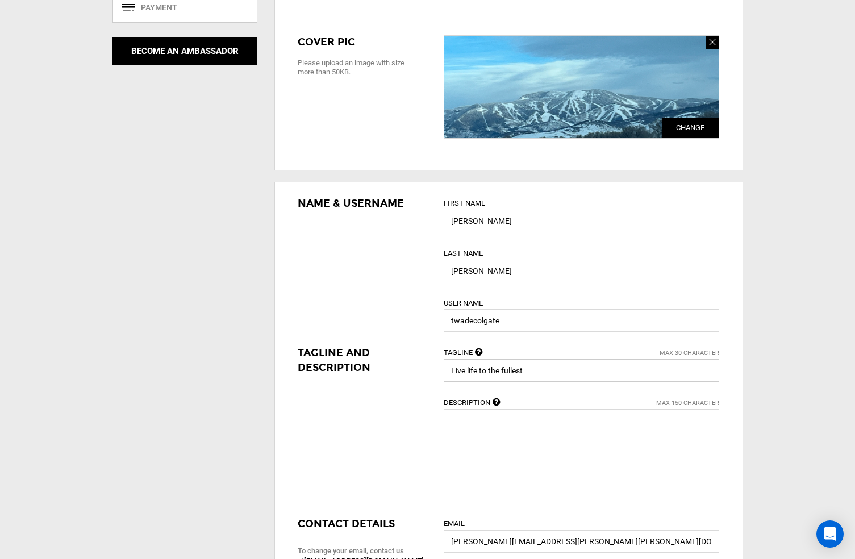
click at [536, 371] on input "Live life to the fullest" at bounding box center [582, 370] width 276 height 23
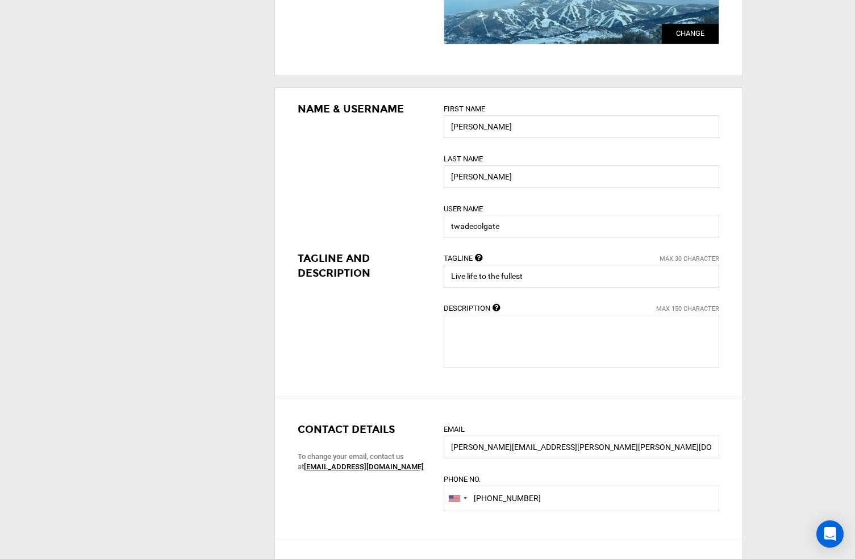
scroll to position [294, 1]
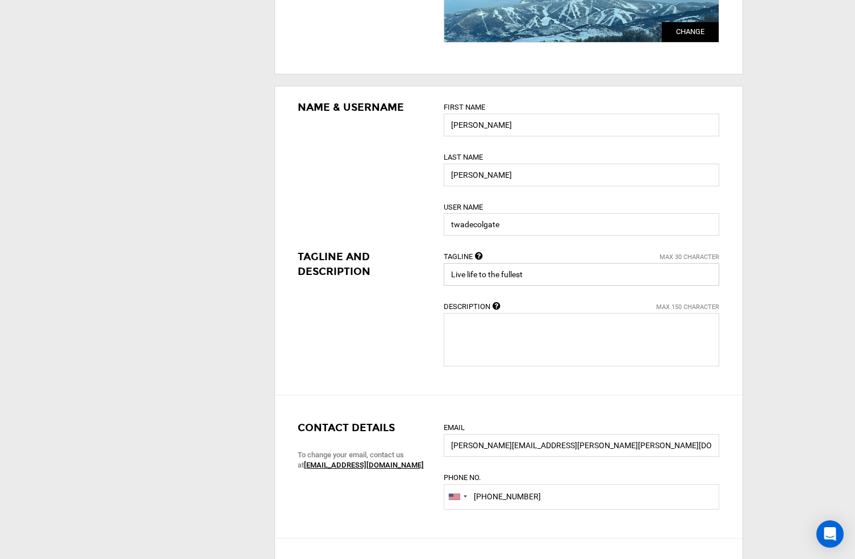
drag, startPoint x: 539, startPoint y: 282, endPoint x: 448, endPoint y: 282, distance: 90.9
click at [448, 282] on input "Live life to the fullest" at bounding box center [582, 274] width 276 height 23
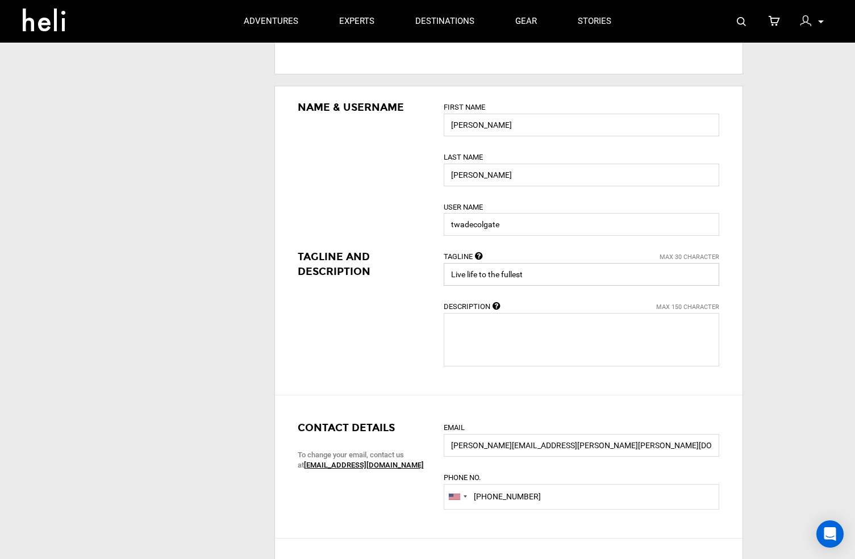
drag, startPoint x: 534, startPoint y: 275, endPoint x: 427, endPoint y: 270, distance: 106.4
click at [427, 270] on div "Name & Username First Name [PERSON_NAME] Last Name [PERSON_NAME] User Name twad…" at bounding box center [509, 240] width 468 height 309
type input "W"
type input "Y"
drag, startPoint x: 563, startPoint y: 277, endPoint x: 400, endPoint y: 257, distance: 163.7
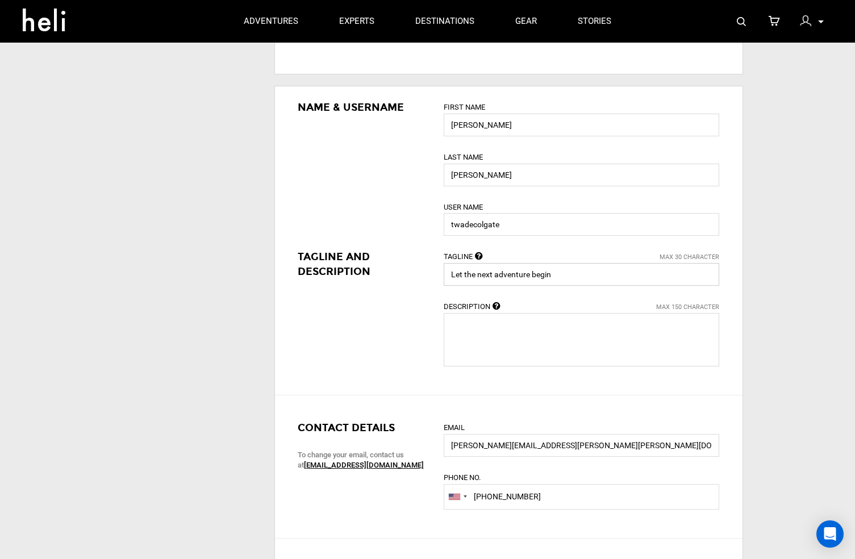
click at [400, 257] on div "Name & Username First Name [PERSON_NAME] Last Name [PERSON_NAME] User Name twad…" at bounding box center [509, 240] width 468 height 309
type input "Adventure awaits. Let's gooo!"
click at [534, 317] on textarea at bounding box center [582, 339] width 276 height 53
click at [499, 322] on textarea at bounding box center [582, 339] width 276 height 53
click at [522, 323] on textarea at bounding box center [582, 339] width 276 height 53
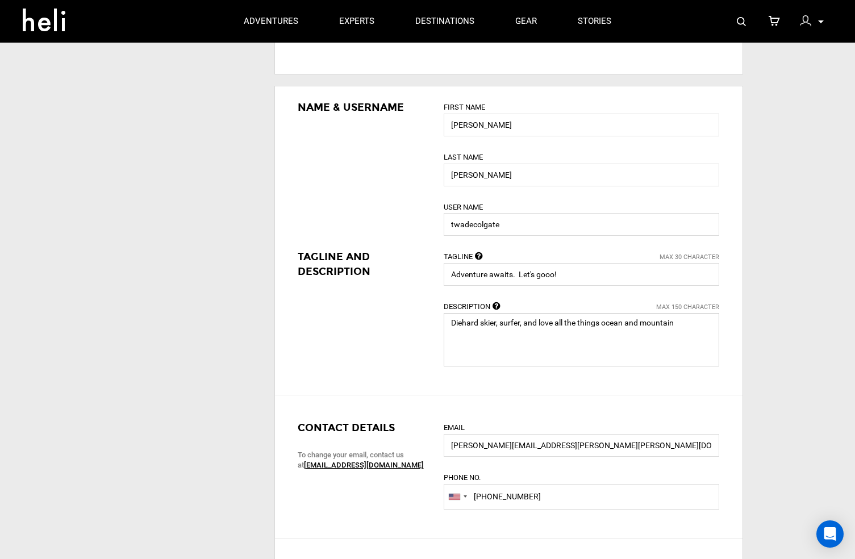
click at [594, 322] on textarea at bounding box center [582, 339] width 276 height 53
drag, startPoint x: 625, startPoint y: 321, endPoint x: 675, endPoint y: 316, distance: 50.8
click at [594, 316] on textarea at bounding box center [582, 339] width 276 height 53
drag, startPoint x: 679, startPoint y: 318, endPoint x: 542, endPoint y: 315, distance: 136.4
click at [542, 315] on textarea at bounding box center [582, 339] width 276 height 53
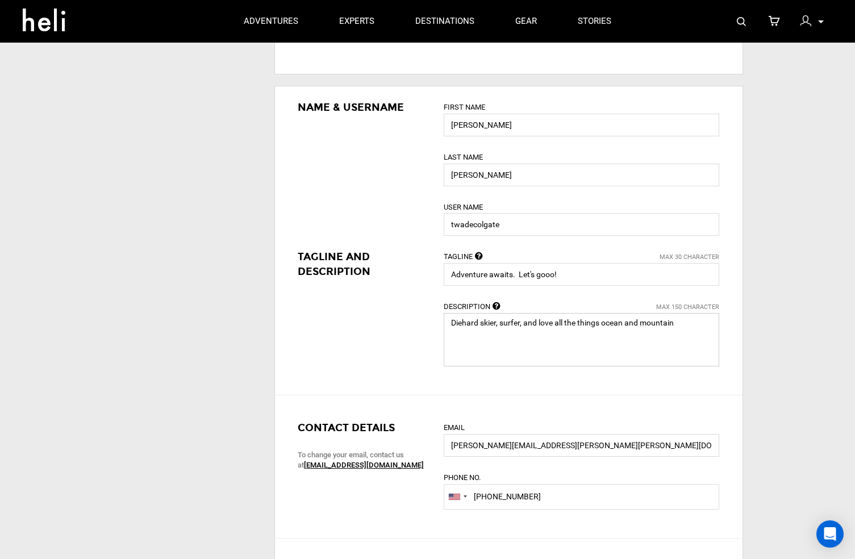
click at [539, 318] on textarea at bounding box center [582, 339] width 276 height 53
click at [470, 319] on textarea at bounding box center [582, 339] width 276 height 53
drag, startPoint x: 528, startPoint y: 322, endPoint x: 666, endPoint y: 337, distance: 138.9
click at [594, 337] on textarea at bounding box center [582, 339] width 276 height 53
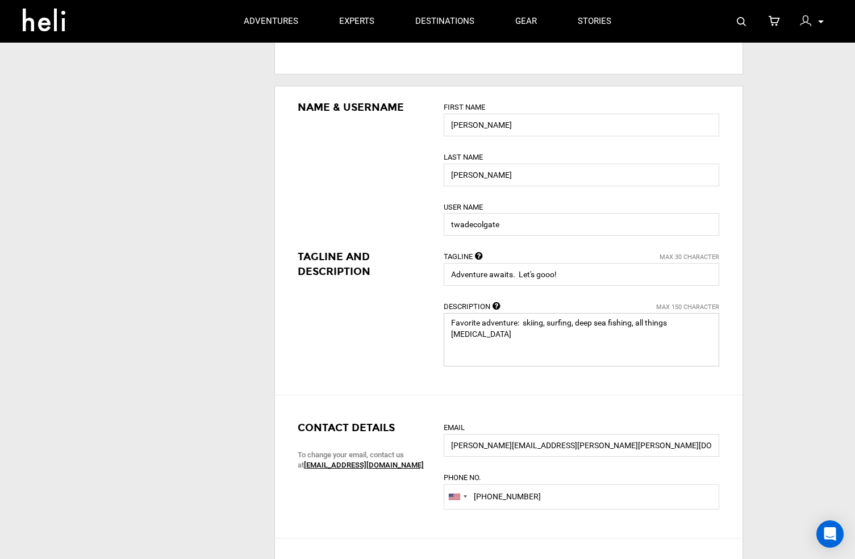
drag, startPoint x: 518, startPoint y: 322, endPoint x: 523, endPoint y: 319, distance: 6.4
click at [518, 322] on textarea at bounding box center [582, 339] width 276 height 53
drag, startPoint x: 580, startPoint y: 320, endPoint x: 589, endPoint y: 314, distance: 11.0
click at [583, 319] on textarea at bounding box center [582, 339] width 276 height 53
click at [553, 338] on textarea at bounding box center [582, 339] width 276 height 53
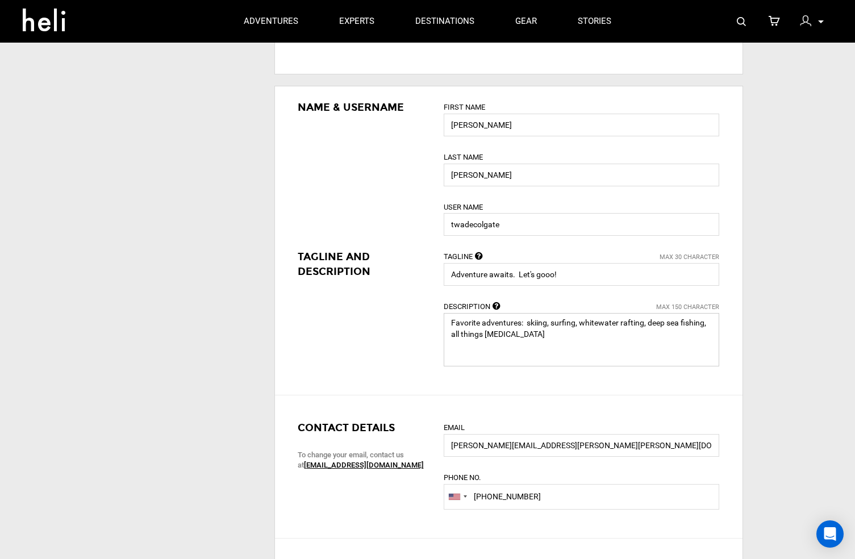
click at [508, 333] on textarea at bounding box center [582, 339] width 276 height 53
drag, startPoint x: 604, startPoint y: 369, endPoint x: 615, endPoint y: 327, distance: 43.4
click at [594, 327] on div "Tagline Max 30 Character Adventure awaits. Let's gooo! Description Max 150 Char…" at bounding box center [581, 315] width 293 height 131
click at [594, 347] on textarea at bounding box center [582, 339] width 276 height 53
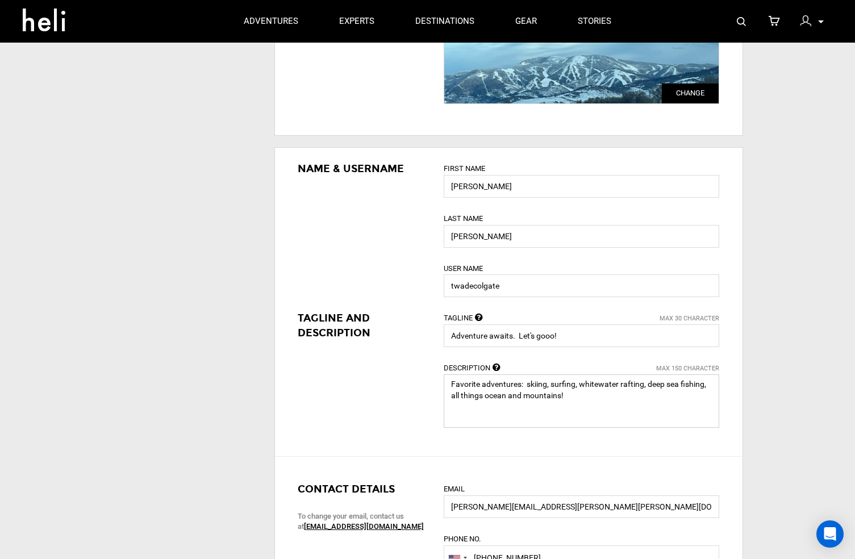
scroll to position [230, 0]
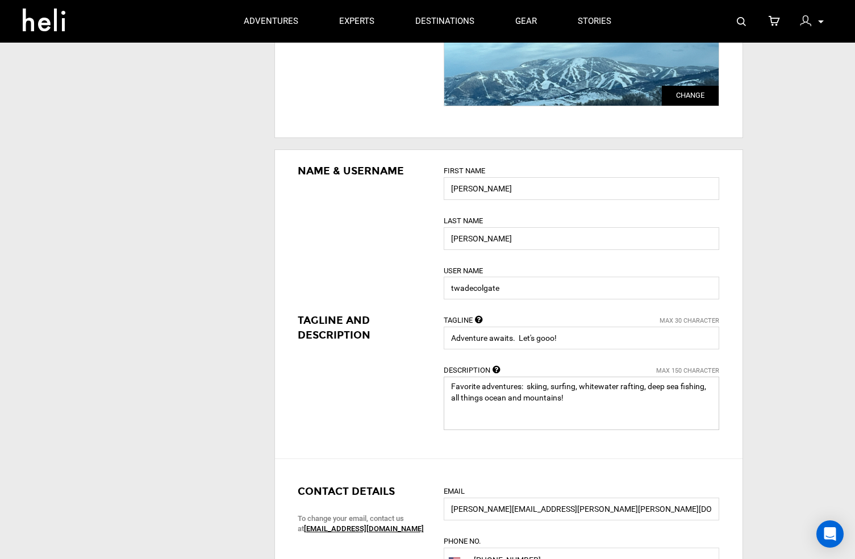
click at [576, 380] on textarea at bounding box center [582, 403] width 276 height 53
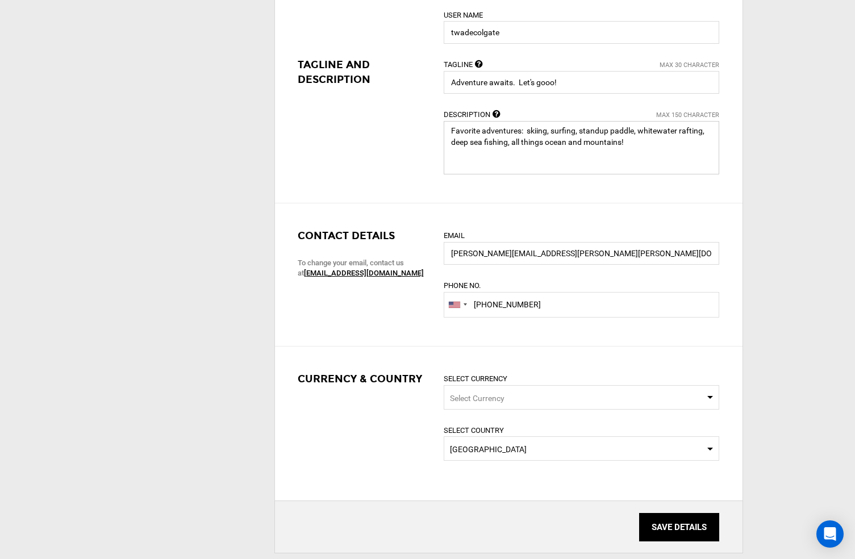
scroll to position [488, 0]
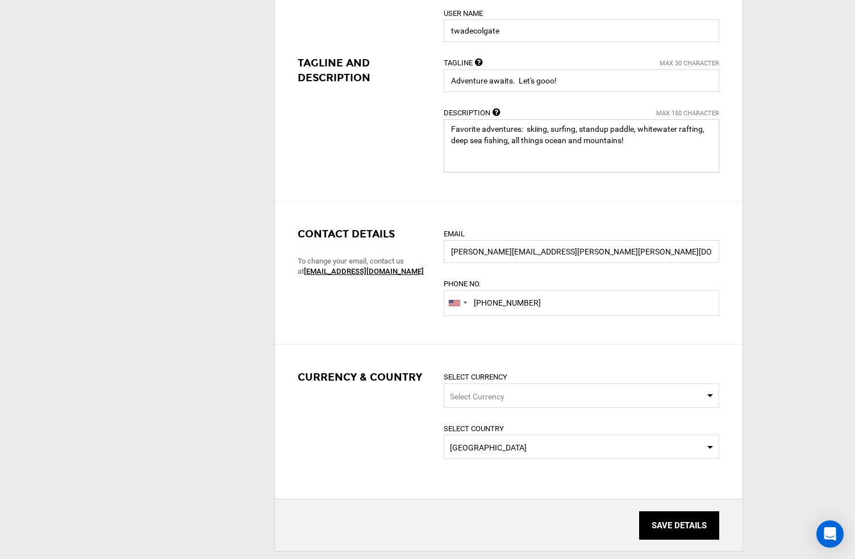
type textarea "Favorite adventures: skiing, surfing, standup paddle, whitewater rafting, deep …"
click at [594, 394] on span "Select Currency" at bounding box center [582, 396] width 276 height 24
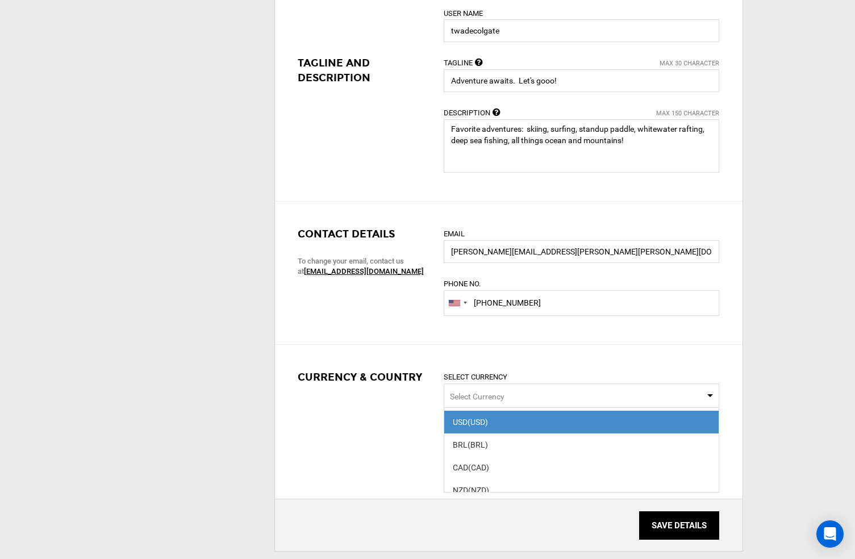
click at [594, 411] on span "USD (USD)" at bounding box center [581, 422] width 274 height 23
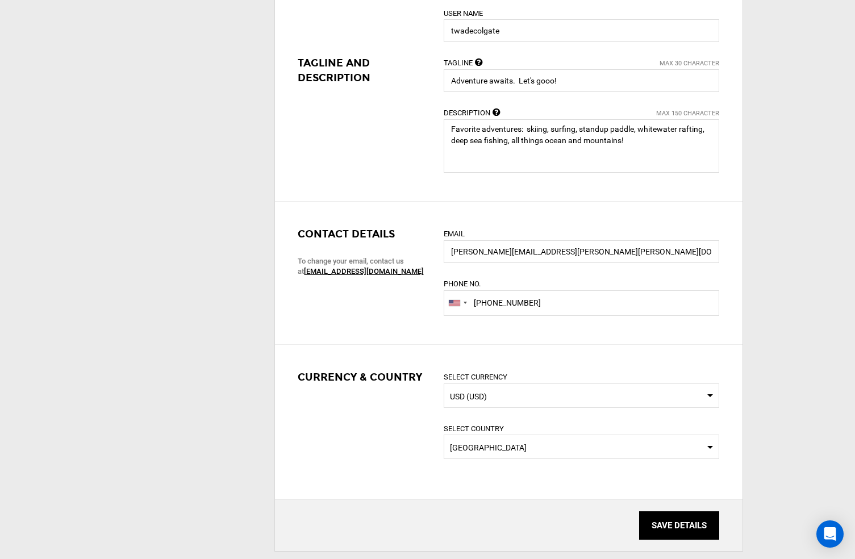
click at [594, 437] on span "Select Country [GEOGRAPHIC_DATA]" at bounding box center [582, 447] width 276 height 24
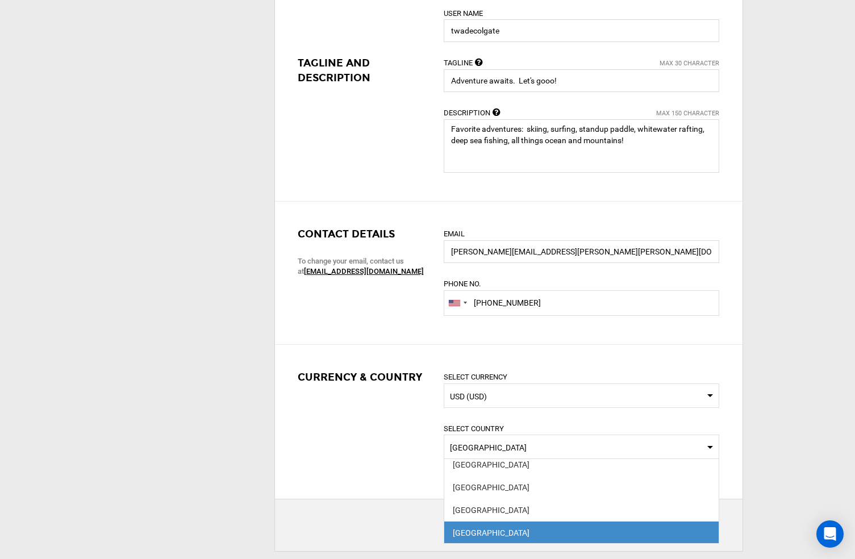
click at [570, 528] on div "[GEOGRAPHIC_DATA]" at bounding box center [581, 532] width 257 height 11
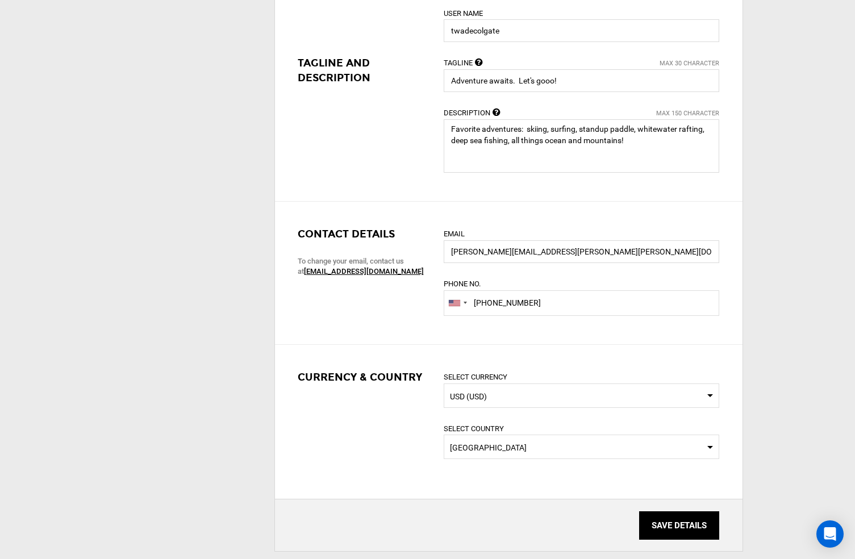
click at [594, 514] on input "SAVE DETAILS" at bounding box center [679, 525] width 80 height 28
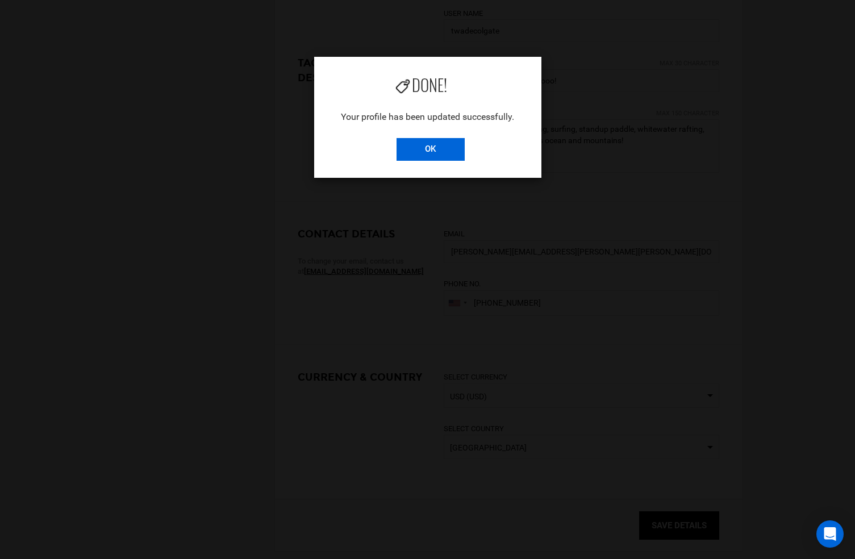
click at [432, 148] on input "OK" at bounding box center [431, 149] width 68 height 23
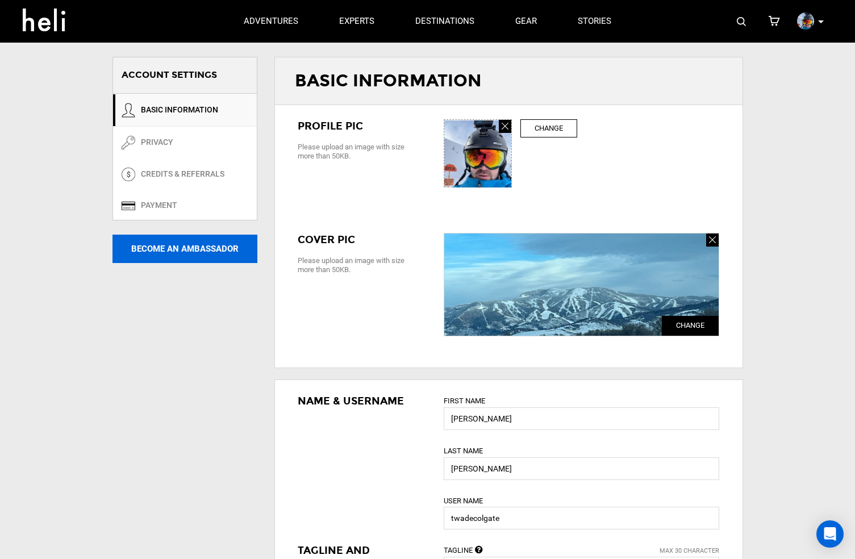
scroll to position [0, 0]
click at [193, 244] on button "Become An Ambassador" at bounding box center [185, 249] width 145 height 28
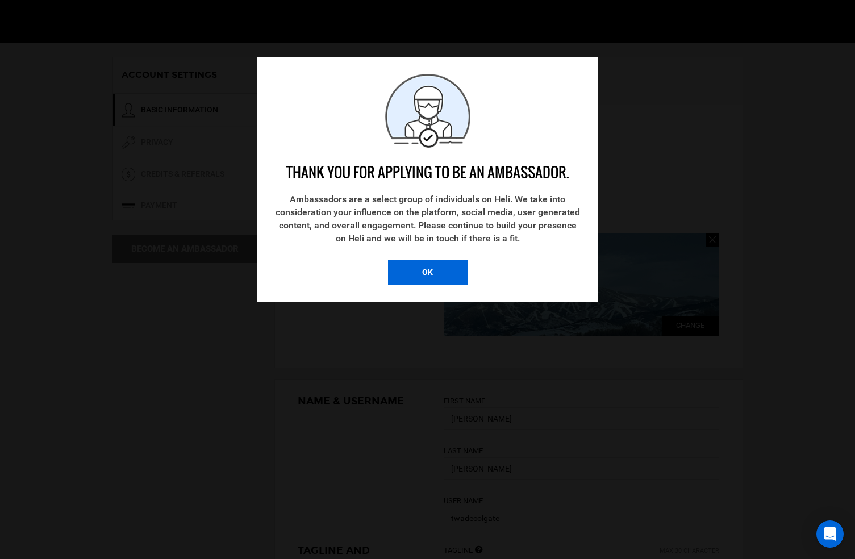
click at [422, 260] on button "ok" at bounding box center [428, 273] width 80 height 26
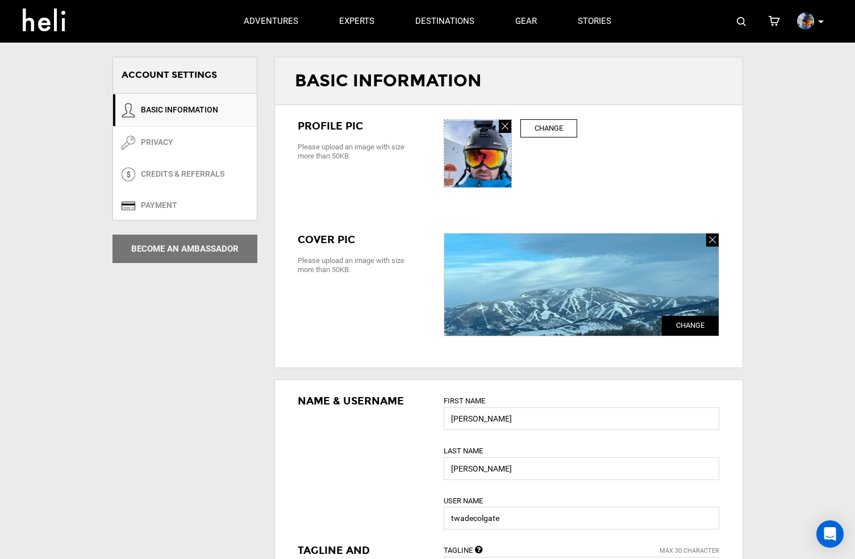
click at [594, 23] on img at bounding box center [805, 21] width 17 height 17
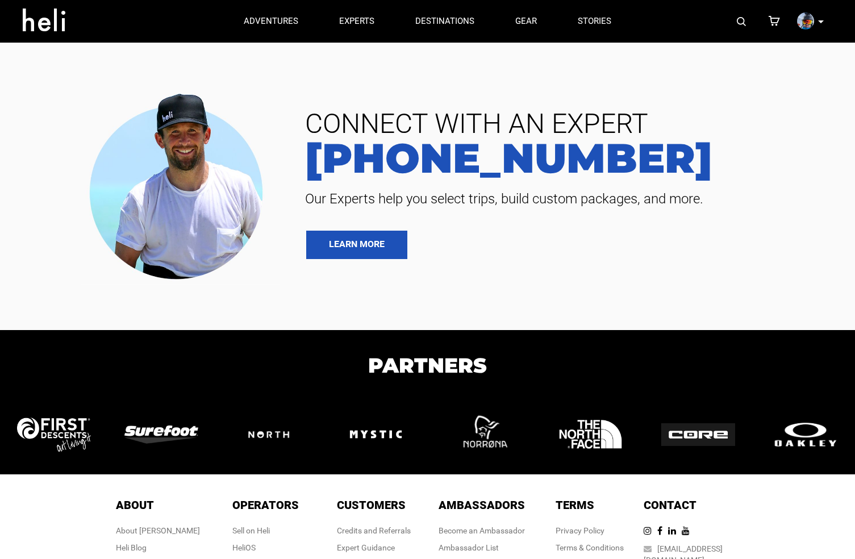
scroll to position [4876, 0]
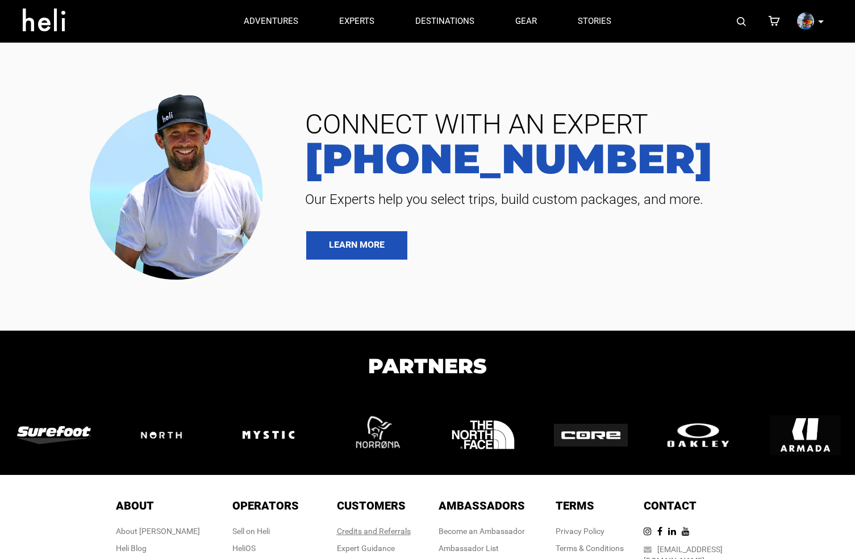
click at [377, 527] on link "Credits and Referrals" at bounding box center [374, 531] width 74 height 9
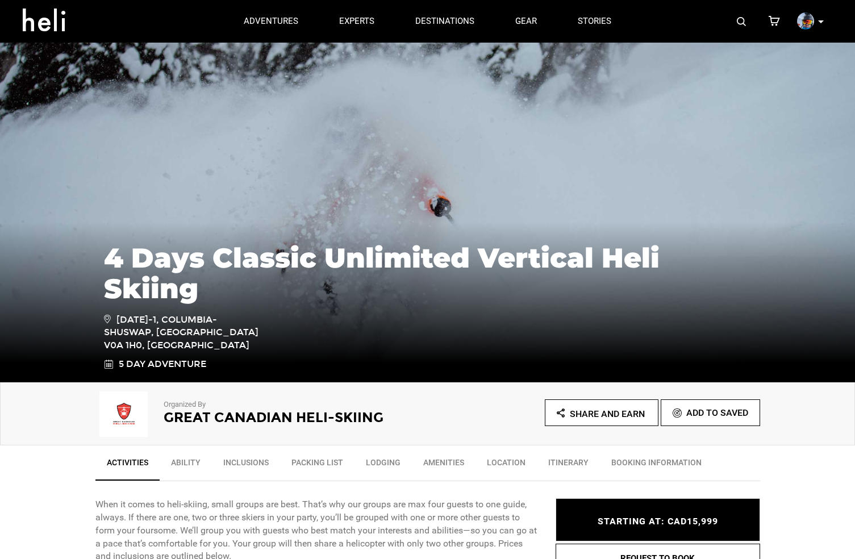
scroll to position [0, 0]
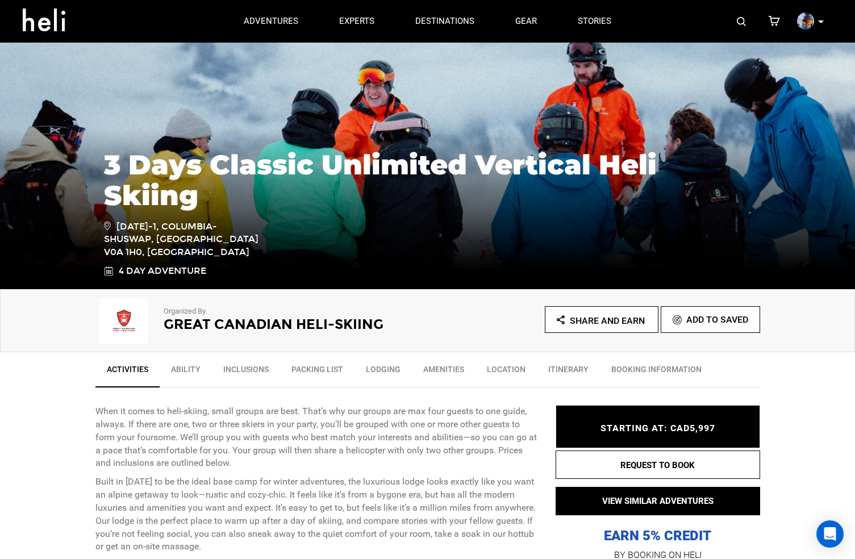
scroll to position [91, 0]
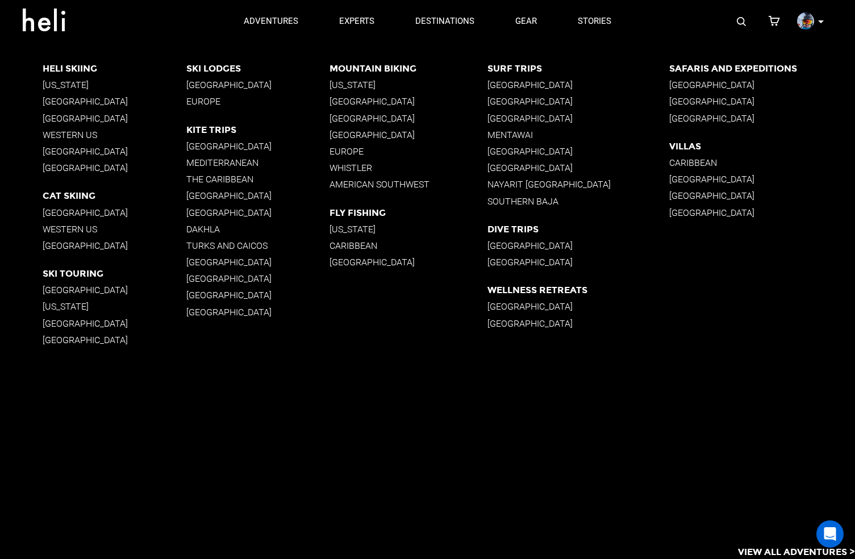
click at [702, 403] on div "Heli Skiing Alaska British Columbia South America Western US New Zealand Icelan…" at bounding box center [449, 223] width 813 height 361
click at [427, 467] on app-destinations-list "Heli Skiing Alaska British Columbia South America Western US New Zealand Icelan…" at bounding box center [427, 301] width 855 height 517
drag, startPoint x: 87, startPoint y: 440, endPoint x: 77, endPoint y: 436, distance: 10.8
click at [84, 439] on app-destinations-list "Heli Skiing Alaska British Columbia South America Western US New Zealand Icelan…" at bounding box center [427, 301] width 855 height 517
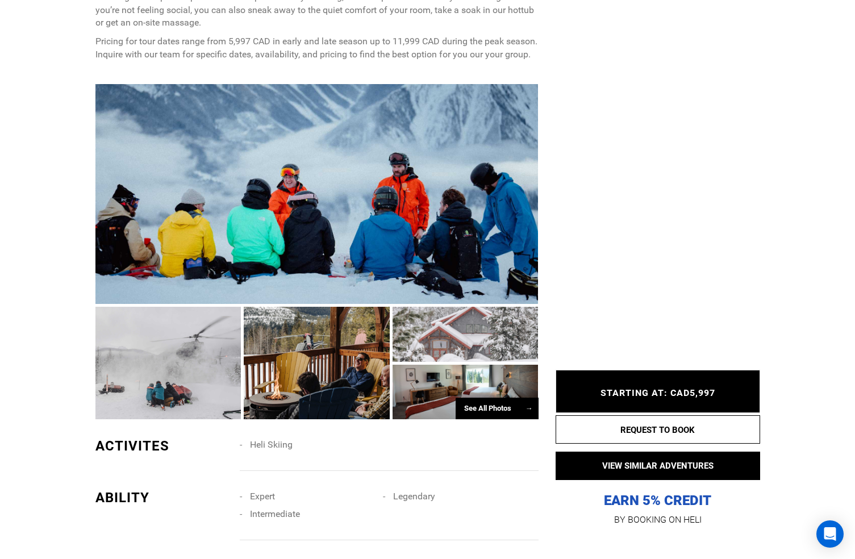
scroll to position [619, 0]
